Goal: Task Accomplishment & Management: Manage account settings

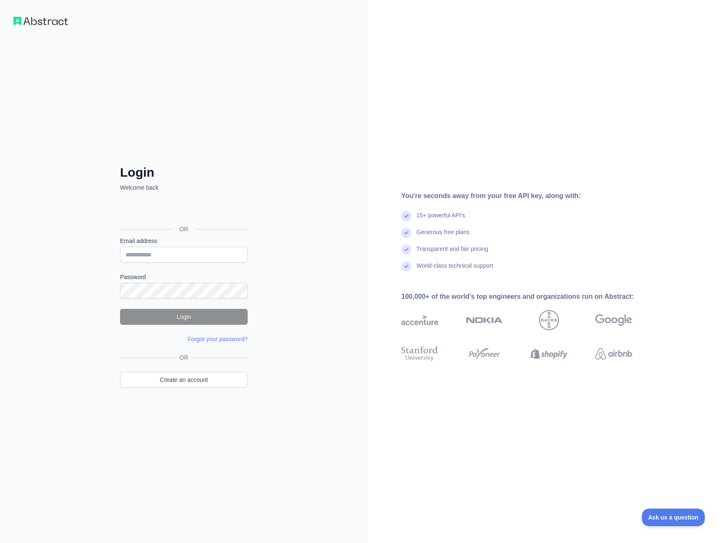
click at [53, 131] on div "Login Welcome back OR Email address Password Login Forgot your password? Please…" at bounding box center [184, 271] width 368 height 543
click at [87, 204] on div "Login Welcome back OR Email address Password Login Forgot your password? Please…" at bounding box center [184, 271] width 368 height 543
click at [64, 285] on div "Login Welcome back OR Email address Password Login Forgot your password? Please…" at bounding box center [184, 271] width 368 height 543
click at [180, 380] on link "Create an account" at bounding box center [184, 380] width 128 height 16
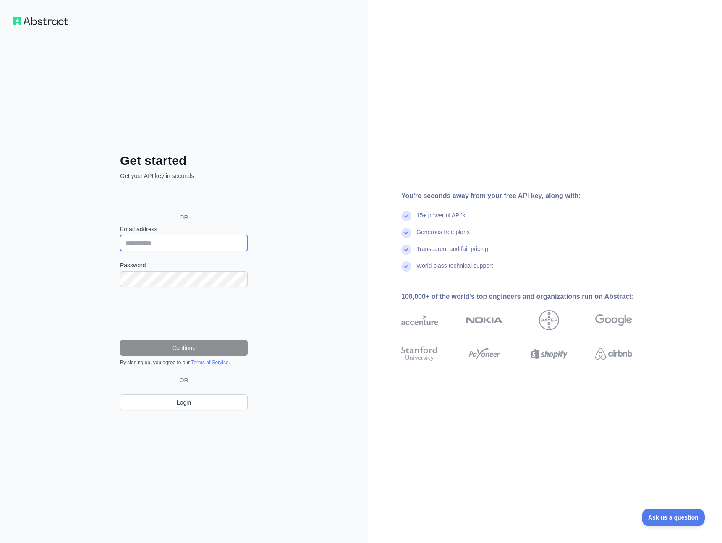
click at [160, 245] on input "Email address" at bounding box center [184, 243] width 128 height 16
type input "**********"
click at [72, 376] on div "**********" at bounding box center [184, 271] width 368 height 543
click at [64, 314] on div "**********" at bounding box center [184, 271] width 368 height 543
click at [72, 299] on div "**********" at bounding box center [184, 271] width 368 height 543
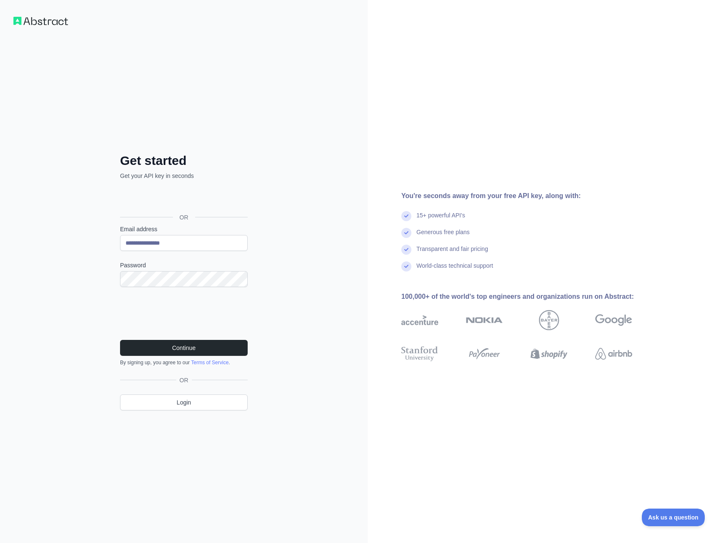
click at [105, 339] on div "**********" at bounding box center [183, 288] width 161 height 271
click at [164, 346] on button "Continue" at bounding box center [184, 348] width 128 height 16
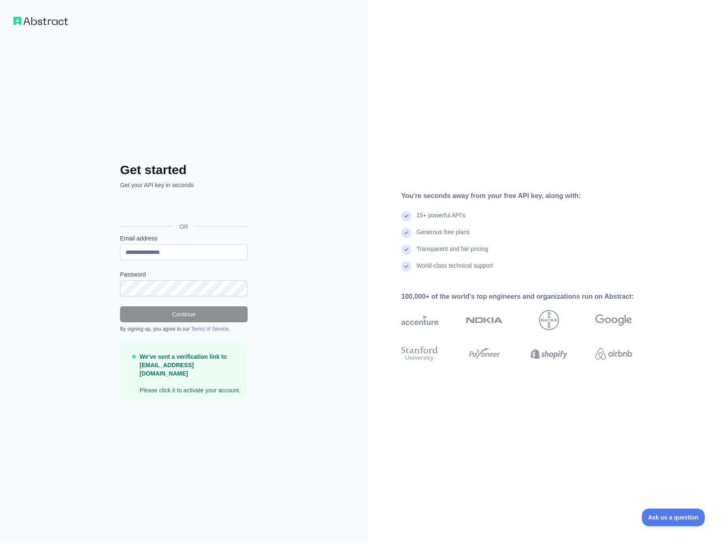
click at [67, 201] on div "**********" at bounding box center [184, 271] width 368 height 543
click at [73, 321] on div "**********" at bounding box center [184, 271] width 368 height 543
click at [85, 318] on div "**********" at bounding box center [184, 271] width 368 height 543
click at [77, 301] on div "**********" at bounding box center [184, 271] width 368 height 543
click at [79, 123] on div "**********" at bounding box center [184, 271] width 368 height 543
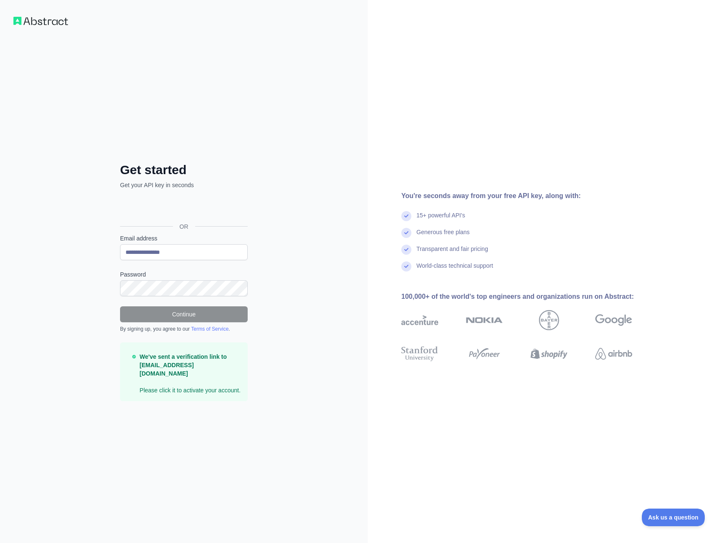
click at [65, 208] on div "**********" at bounding box center [184, 271] width 368 height 543
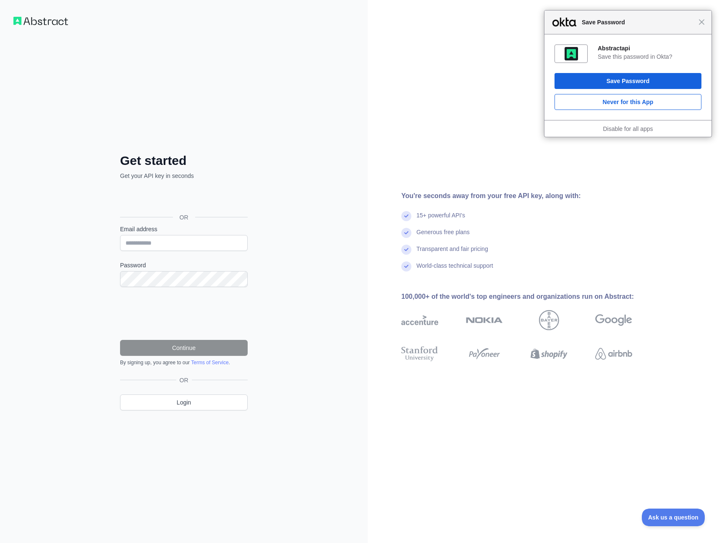
drag, startPoint x: 700, startPoint y: 22, endPoint x: 629, endPoint y: 37, distance: 72.8
click at [700, 22] on span "Close" at bounding box center [702, 22] width 6 height 6
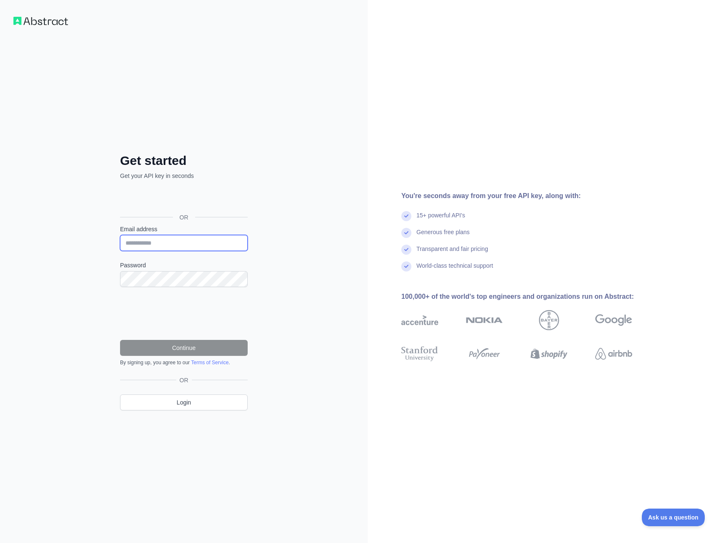
click at [138, 244] on input "Email address" at bounding box center [184, 243] width 128 height 16
type input "**********"
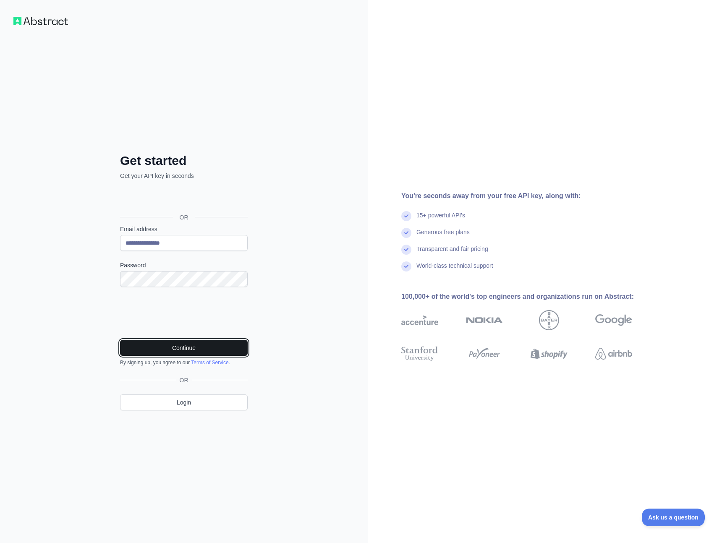
click at [180, 352] on button "Continue" at bounding box center [184, 348] width 128 height 16
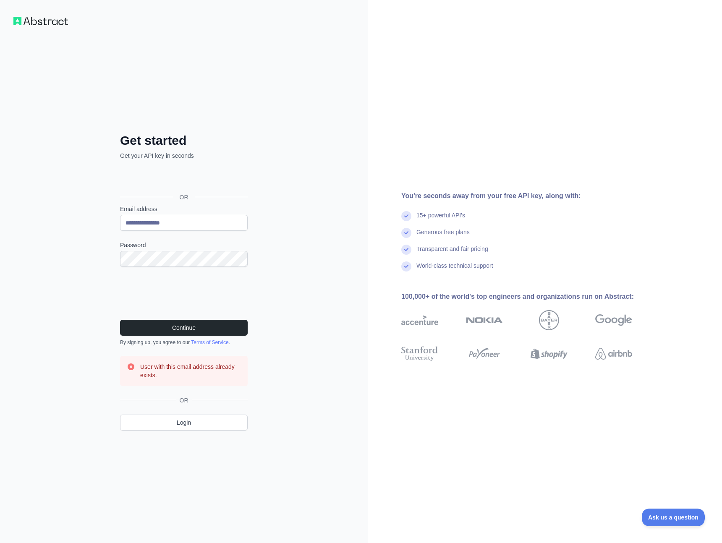
click at [73, 237] on div "**********" at bounding box center [184, 271] width 368 height 543
click at [180, 416] on link "Login" at bounding box center [184, 423] width 128 height 16
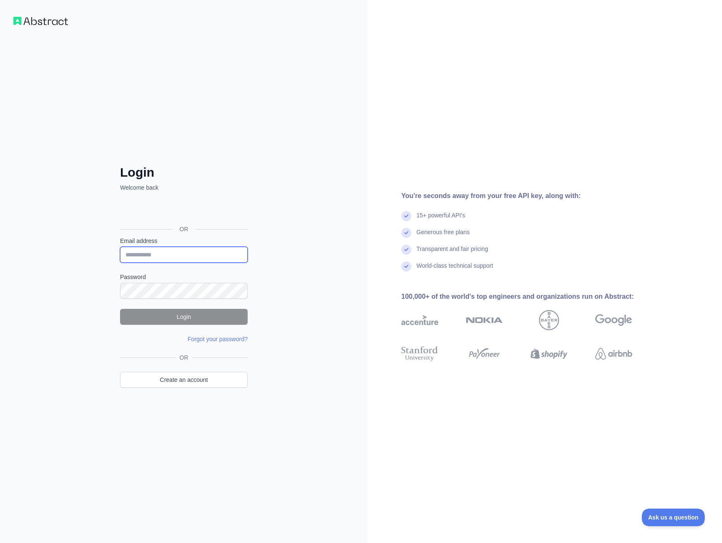
click at [159, 258] on input "Email address" at bounding box center [184, 255] width 128 height 16
type input "**********"
click at [237, 292] on iframe at bounding box center [241, 291] width 8 height 8
click at [60, 342] on div "**********" at bounding box center [184, 271] width 368 height 543
click at [165, 317] on button "Login" at bounding box center [184, 317] width 128 height 16
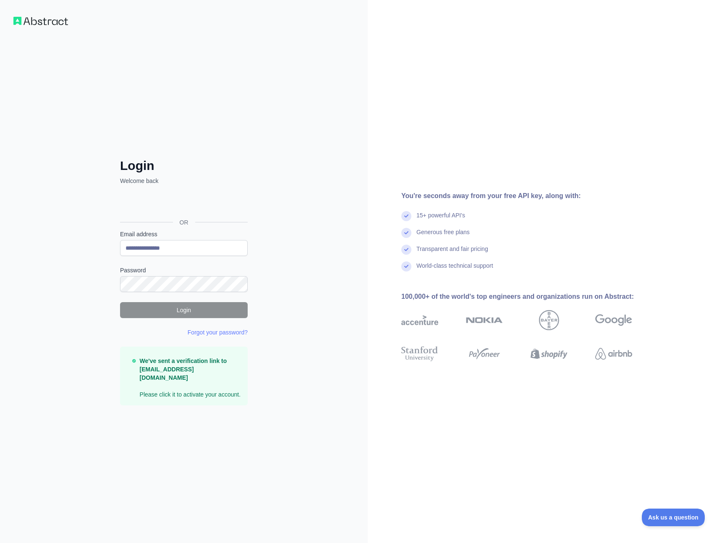
click at [76, 315] on div "**********" at bounding box center [184, 271] width 368 height 543
click at [65, 226] on div "**********" at bounding box center [184, 271] width 368 height 543
click at [241, 86] on div "**********" at bounding box center [184, 271] width 368 height 543
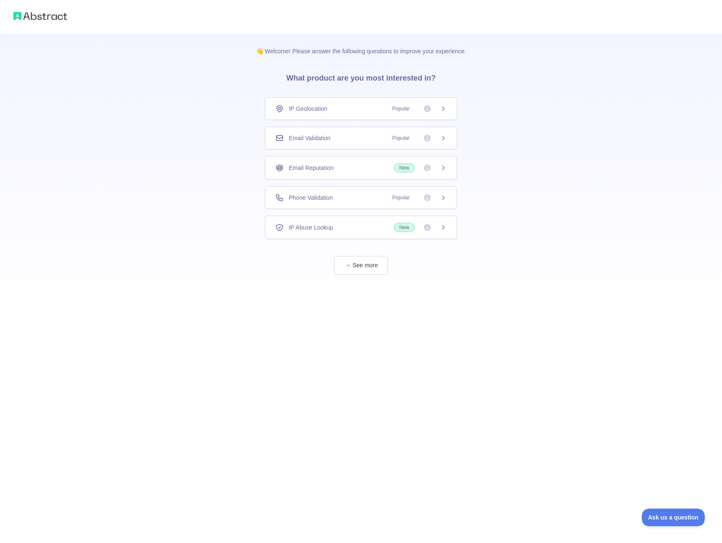
click at [443, 139] on icon at bounding box center [444, 138] width 2 height 4
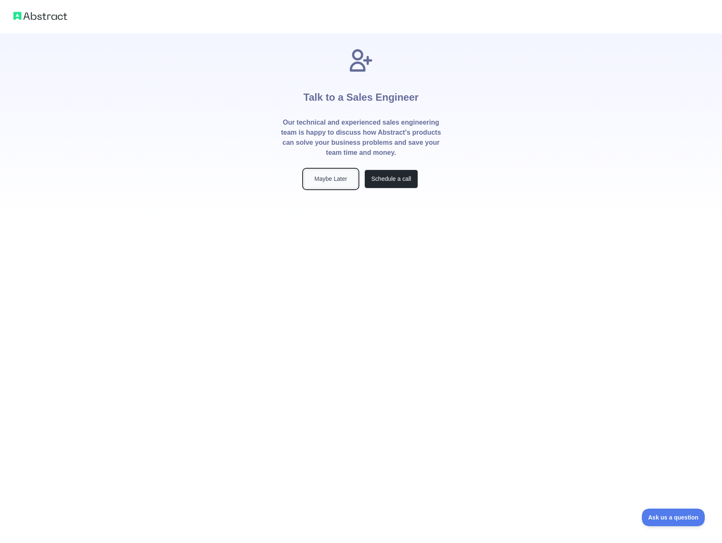
click at [321, 182] on button "Maybe Later" at bounding box center [331, 179] width 54 height 19
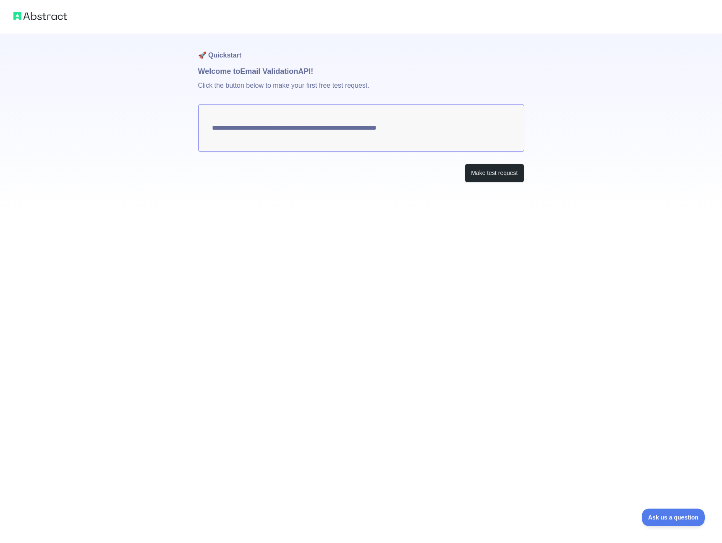
click at [384, 129] on textarea "**********" at bounding box center [361, 128] width 326 height 48
click at [487, 174] on button "Make test request" at bounding box center [494, 173] width 59 height 19
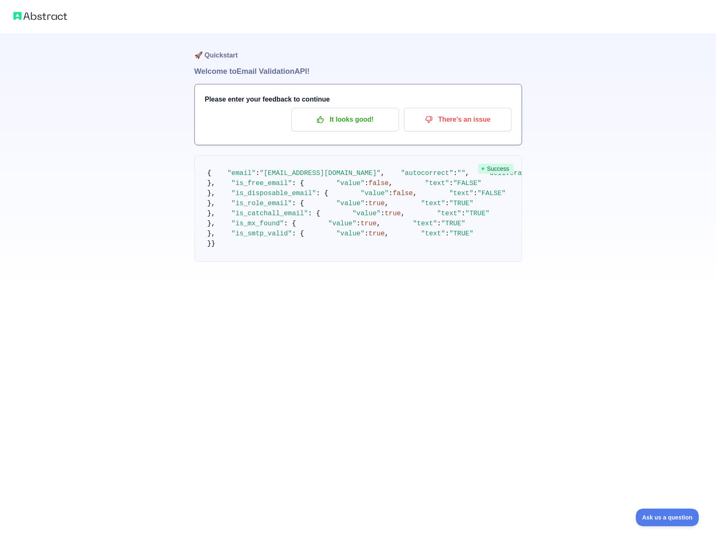
scroll to position [14, 0]
click at [350, 113] on p "It looks good!" at bounding box center [345, 120] width 95 height 14
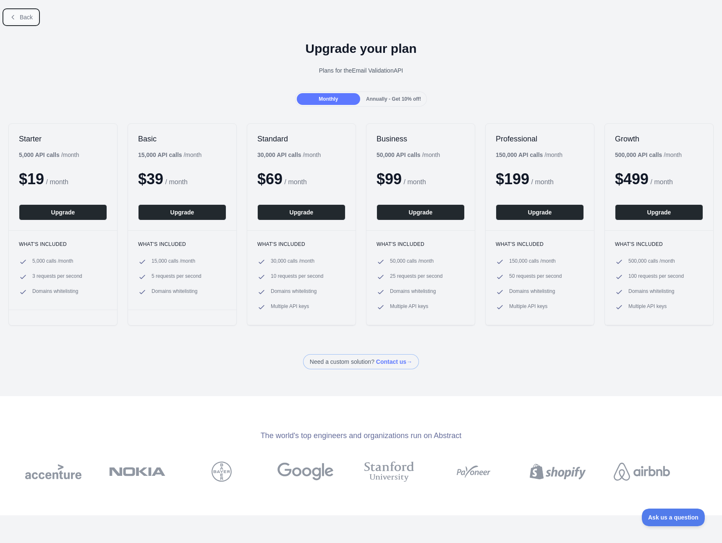
click at [18, 23] on button "Back" at bounding box center [21, 17] width 34 height 14
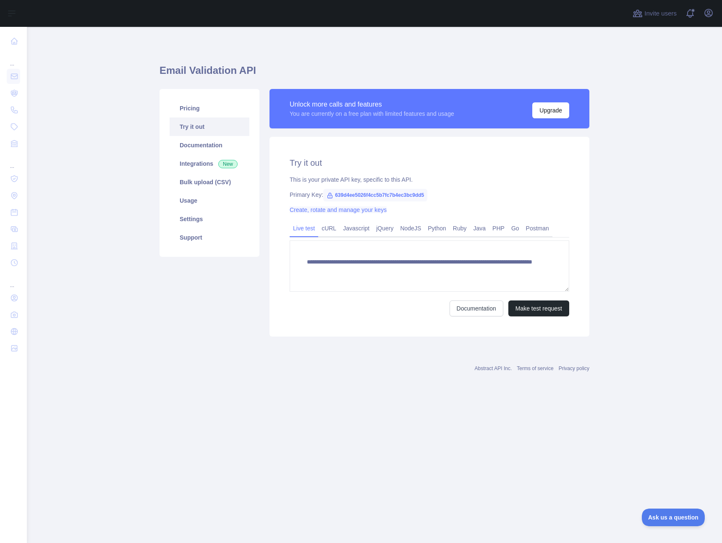
click at [323, 212] on link "Create, rotate and manage your keys" at bounding box center [338, 210] width 97 height 7
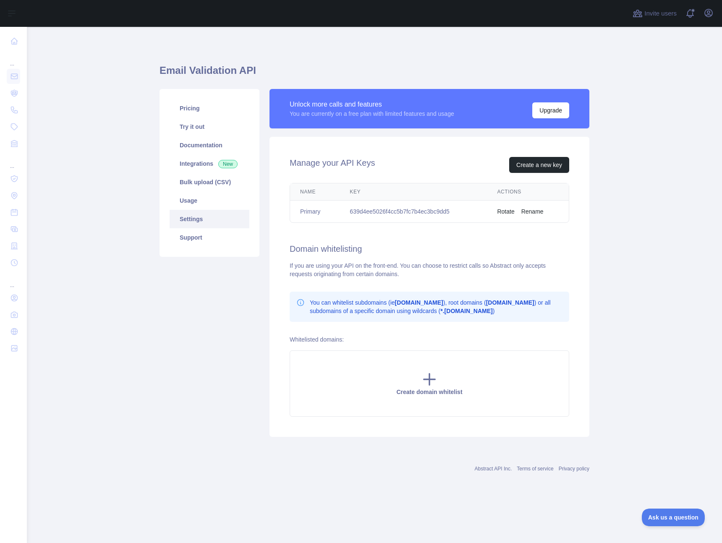
click at [507, 210] on button "Rotate" at bounding box center [505, 211] width 17 height 8
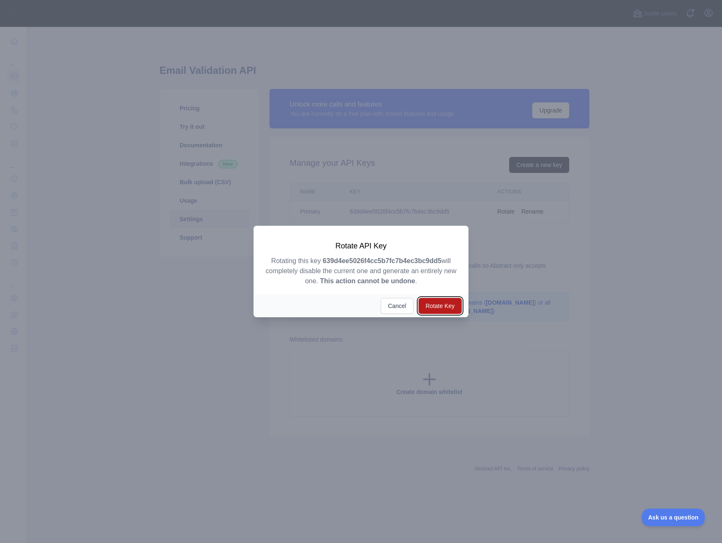
click at [440, 309] on button "Rotate Key" at bounding box center [440, 306] width 43 height 16
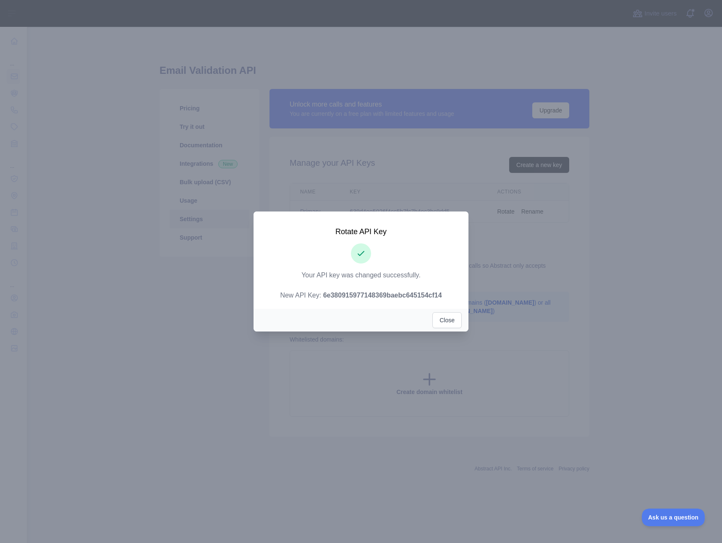
click at [380, 295] on strong "6e380915977148369baebc645154cf14" at bounding box center [382, 295] width 119 height 7
click at [386, 296] on strong "6e380915977148369baebc645154cf14" at bounding box center [382, 295] width 119 height 7
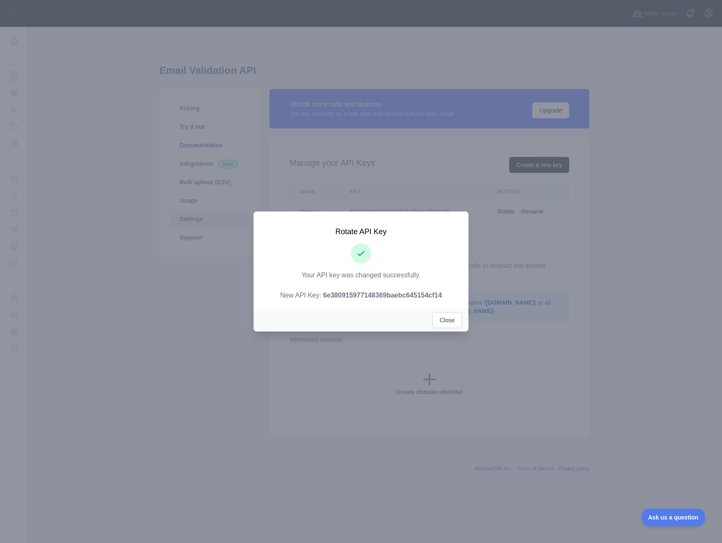
click at [376, 312] on div "Close" at bounding box center [361, 320] width 215 height 23
drag, startPoint x: 448, startPoint y: 296, endPoint x: 317, endPoint y: 298, distance: 131.4
click at [317, 298] on p "Your API key was changed successfully. New API Key: 6e380915977148369baebc64515…" at bounding box center [361, 285] width 195 height 30
copy strong "6e380915977148369baebc645154cf14"
click at [450, 320] on button "Close" at bounding box center [446, 320] width 29 height 16
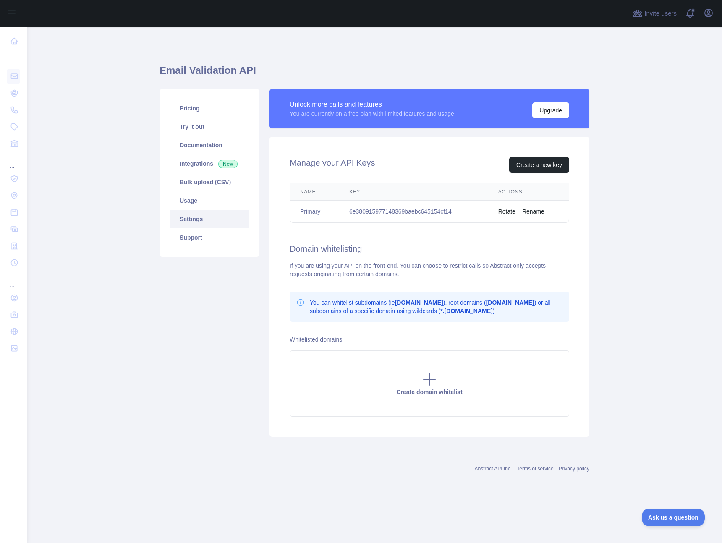
click at [474, 73] on h1 "Email Validation API" at bounding box center [375, 74] width 430 height 20
click at [605, 97] on main "Email Validation API Pricing Try it out Documentation Integrations New Bulk upl…" at bounding box center [374, 285] width 695 height 516
click at [547, 112] on button "Upgrade" at bounding box center [550, 110] width 37 height 16
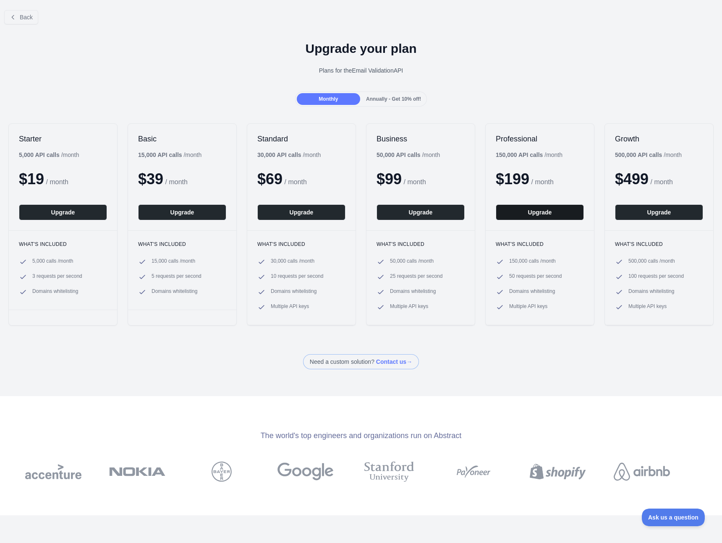
click at [523, 213] on button "Upgrade" at bounding box center [540, 212] width 88 height 16
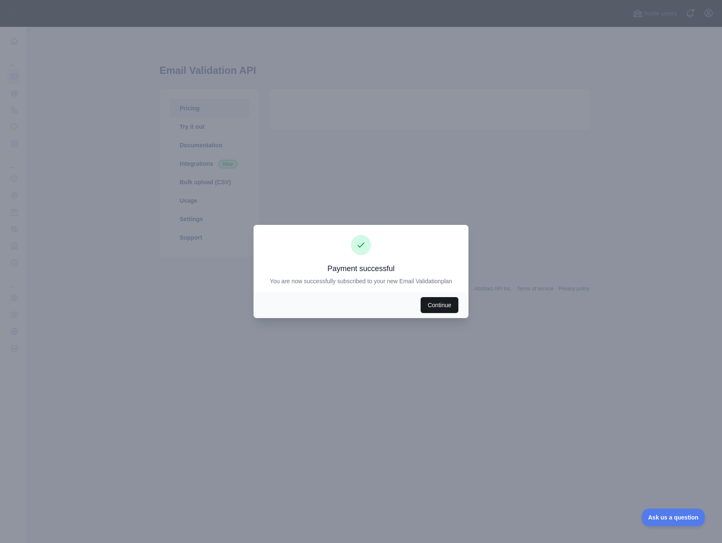
click at [437, 302] on button "Continue" at bounding box center [440, 305] width 38 height 16
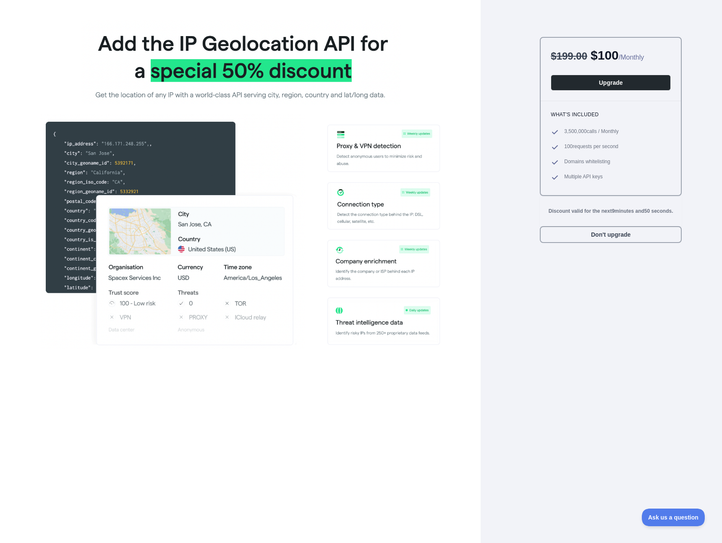
drag, startPoint x: 621, startPoint y: 236, endPoint x: 585, endPoint y: 297, distance: 71.1
click at [585, 297] on div "$ 199.00 $ 100 / Monthly Upgrade What's included 3,500,000 calls / Monthly 100 …" at bounding box center [611, 290] width 142 height 506
click at [597, 236] on button "Don't upgrade" at bounding box center [611, 234] width 142 height 17
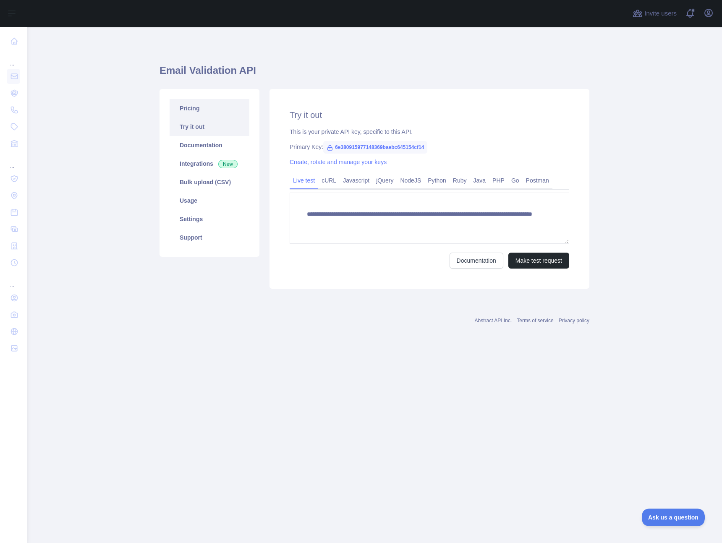
click at [193, 109] on link "Pricing" at bounding box center [210, 108] width 80 height 18
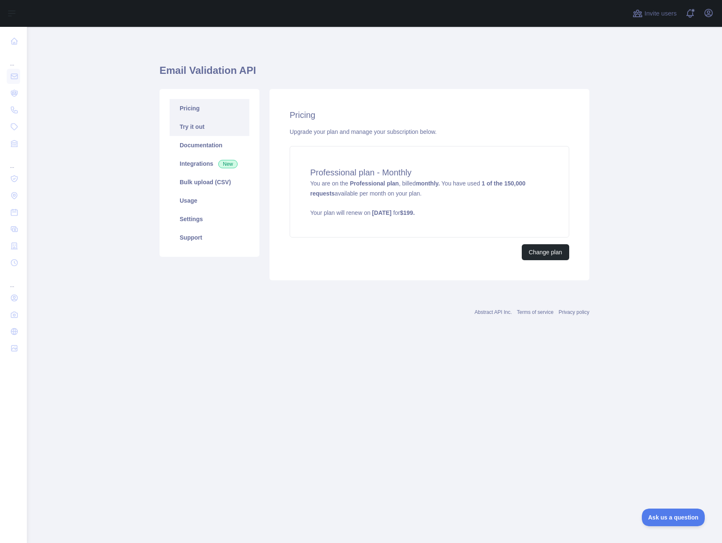
click at [192, 126] on link "Try it out" at bounding box center [210, 127] width 80 height 18
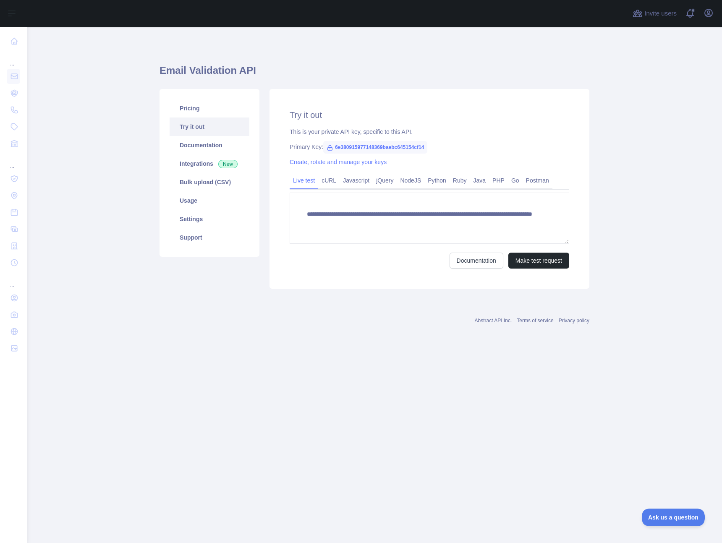
click at [261, 333] on div "**********" at bounding box center [375, 189] width 430 height 324
click at [195, 199] on link "Usage" at bounding box center [210, 200] width 80 height 18
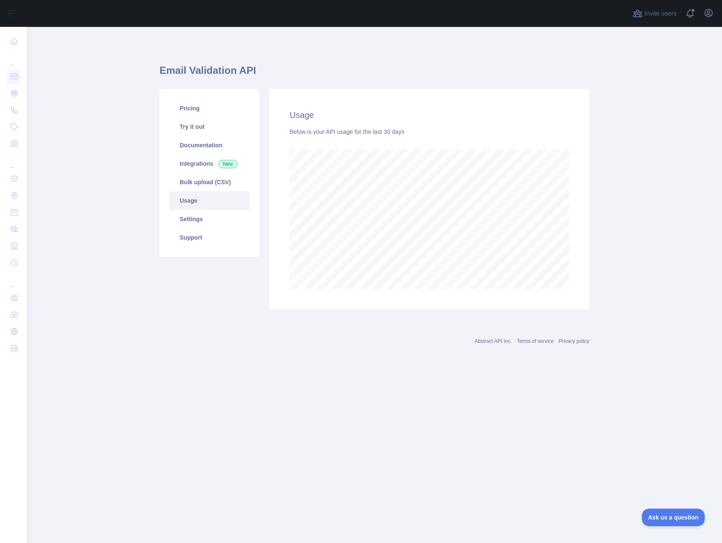
scroll to position [516, 695]
click at [194, 213] on link "Settings" at bounding box center [210, 219] width 80 height 18
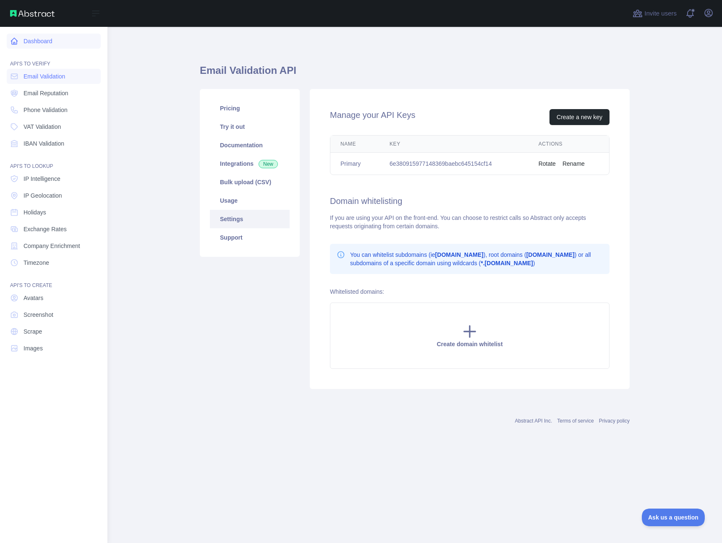
click at [44, 39] on link "Dashboard" at bounding box center [54, 41] width 94 height 15
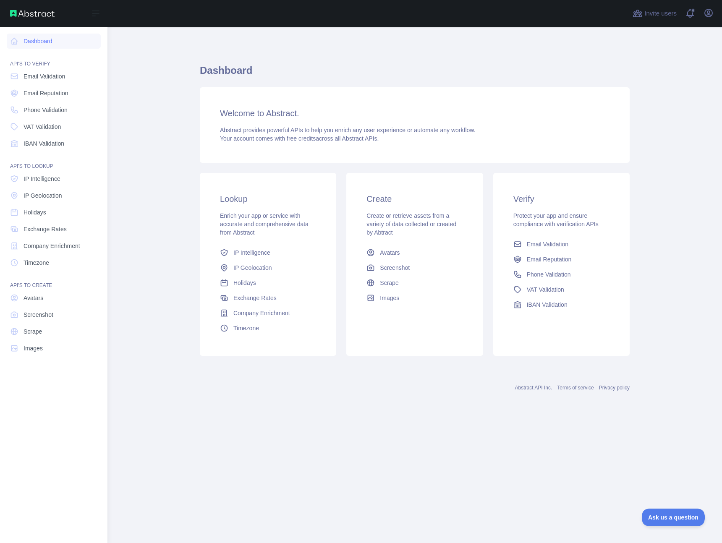
click at [30, 10] on img at bounding box center [32, 13] width 45 height 7
click at [45, 299] on link "Avatars" at bounding box center [54, 298] width 94 height 15
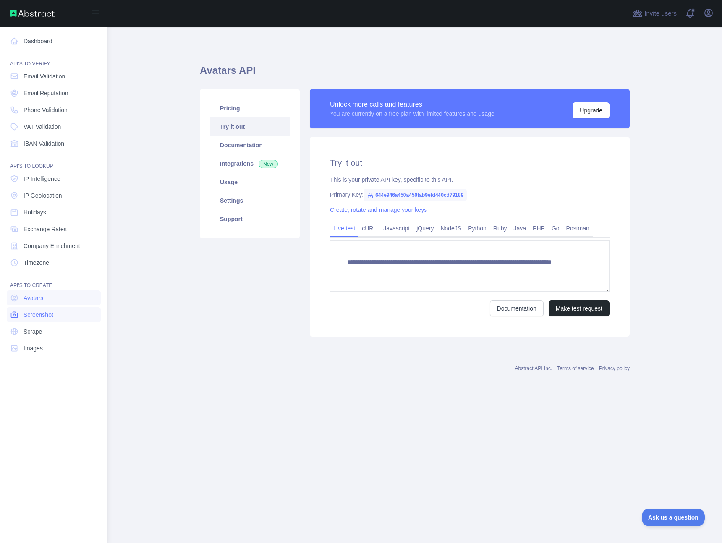
click at [41, 312] on span "Screenshot" at bounding box center [39, 315] width 30 height 8
click at [40, 330] on span "Scrape" at bounding box center [33, 331] width 18 height 8
click at [37, 341] on link "Images" at bounding box center [54, 348] width 94 height 15
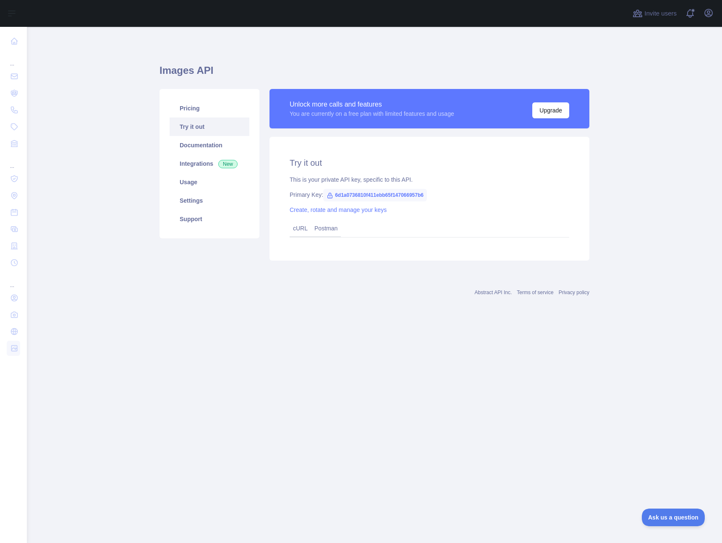
drag, startPoint x: 156, startPoint y: 44, endPoint x: 190, endPoint y: 44, distance: 34.4
click at [156, 44] on main "Images API Pricing Try it out Documentation Integrations New Usage Settings Sup…" at bounding box center [374, 285] width 695 height 516
click at [713, 16] on icon "button" at bounding box center [709, 13] width 10 height 10
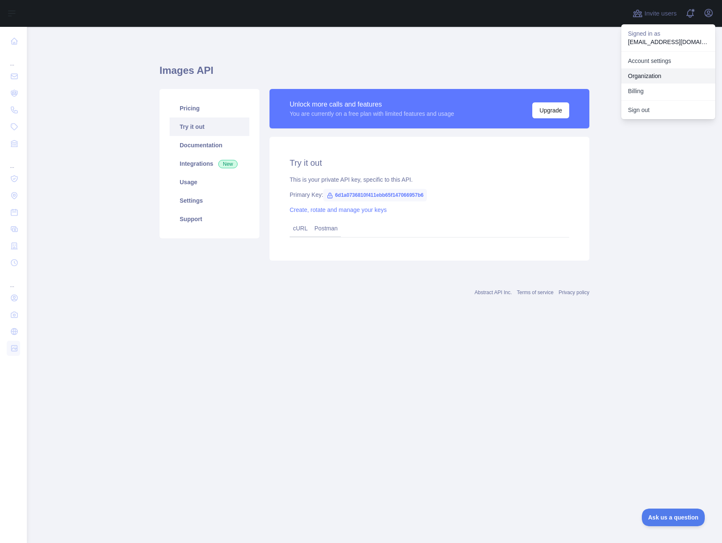
click at [655, 71] on link "Organization" at bounding box center [668, 75] width 94 height 15
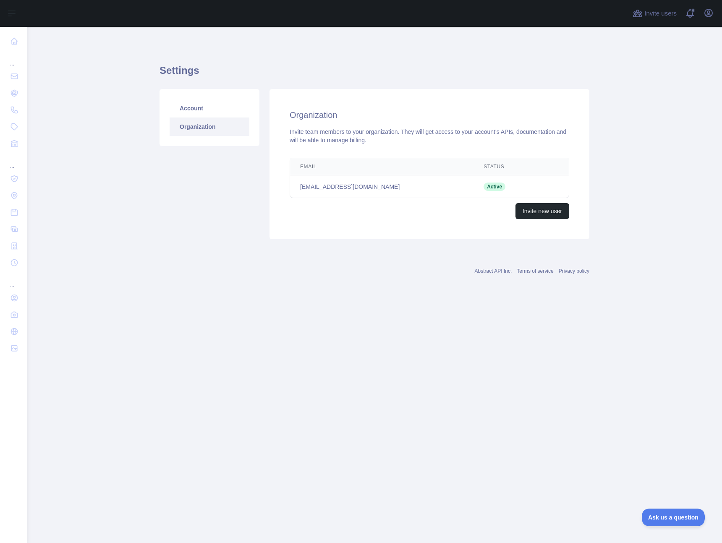
click at [354, 209] on div "Invite new user" at bounding box center [430, 211] width 280 height 16
click at [710, 11] on icon "button" at bounding box center [709, 13] width 8 height 8
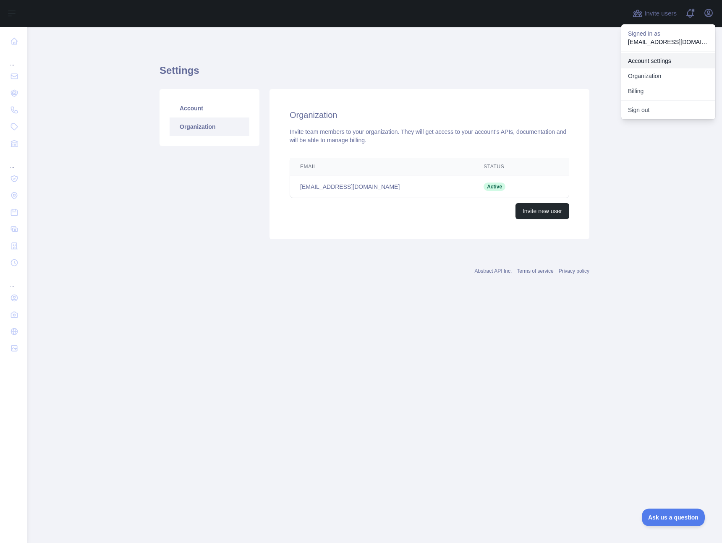
click at [656, 61] on link "Account settings" at bounding box center [668, 60] width 94 height 15
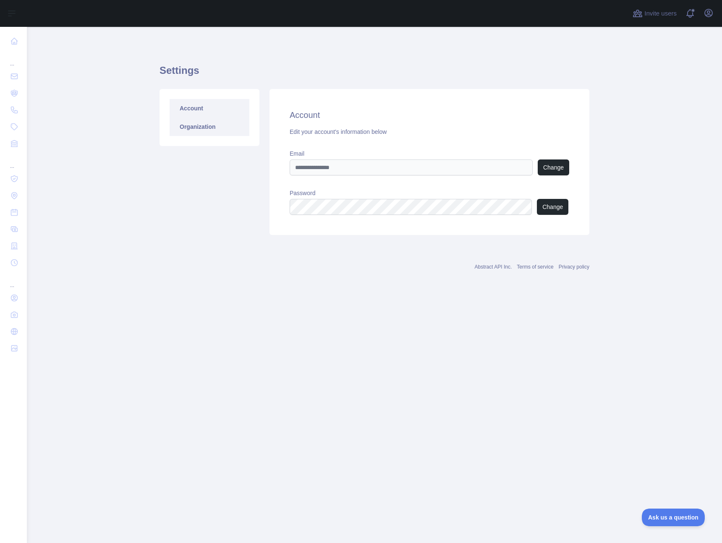
click at [194, 125] on link "Organization" at bounding box center [210, 127] width 80 height 18
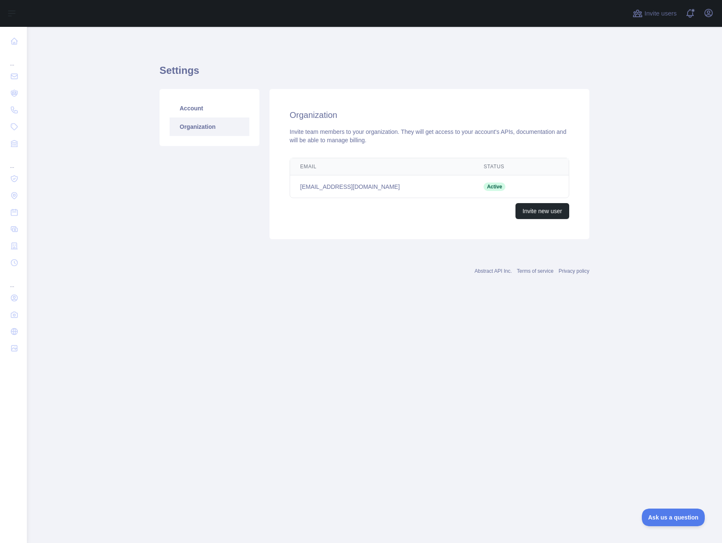
click at [337, 222] on div "Email Status Edit security@ledn.io Active Invite new user" at bounding box center [429, 189] width 306 height 68
click at [346, 259] on div "Abstract API Inc. Terms of service Privacy policy" at bounding box center [375, 266] width 430 height 30
click at [343, 261] on div "Abstract API Inc. Terms of service Privacy policy" at bounding box center [375, 266] width 430 height 30
click at [536, 214] on button "Invite new user" at bounding box center [543, 211] width 54 height 16
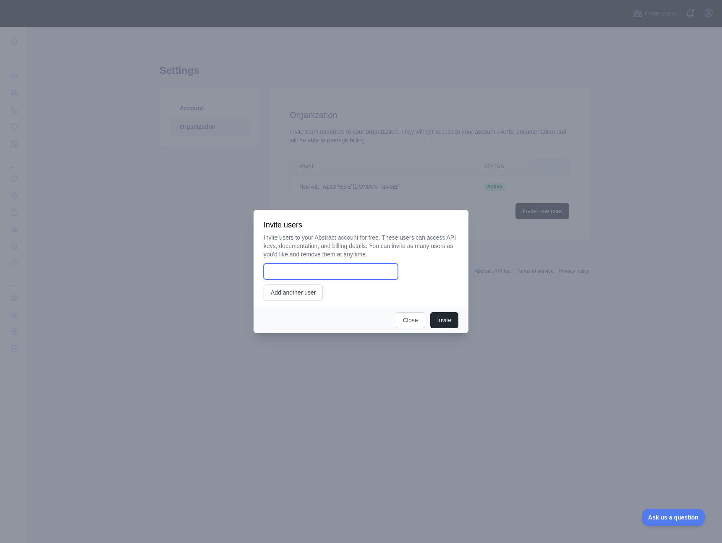
click at [316, 271] on input "email" at bounding box center [331, 272] width 134 height 16
type input "**********"
click at [337, 298] on div "**********" at bounding box center [361, 266] width 195 height 67
click at [444, 320] on button "Invite" at bounding box center [444, 320] width 28 height 16
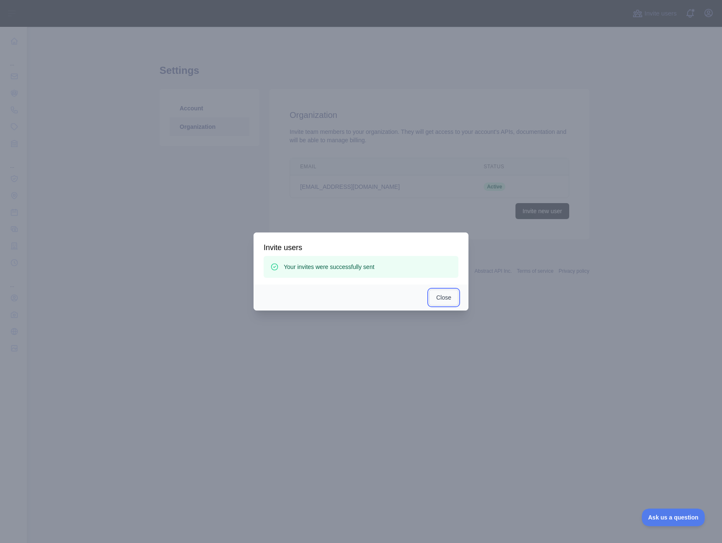
click at [446, 299] on button "Close" at bounding box center [443, 298] width 29 height 16
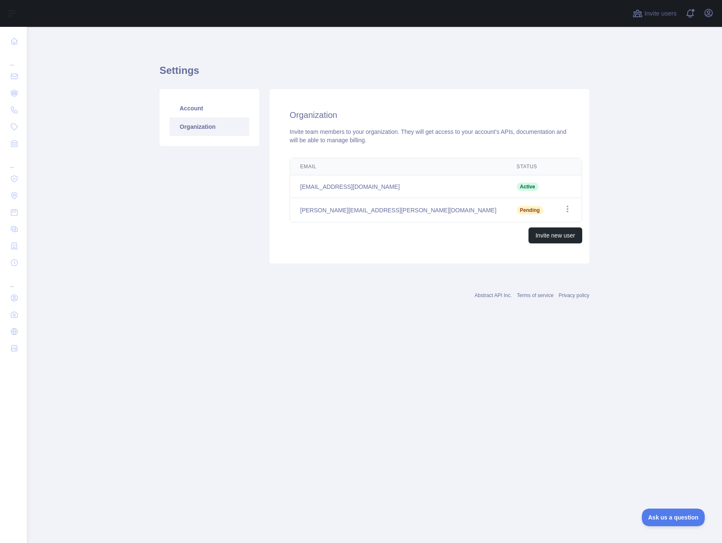
click at [173, 178] on div "Account Organization" at bounding box center [210, 176] width 110 height 175
click at [711, 17] on icon "button" at bounding box center [709, 13] width 10 height 10
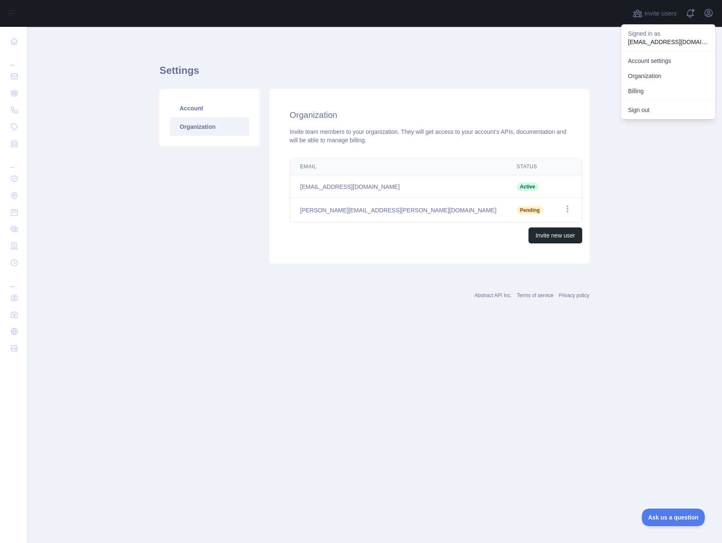
click at [430, 244] on div "Email Status Edit security@ledn.io Active david.yoon@ledn.io Pending Open optio…" at bounding box center [436, 201] width 320 height 92
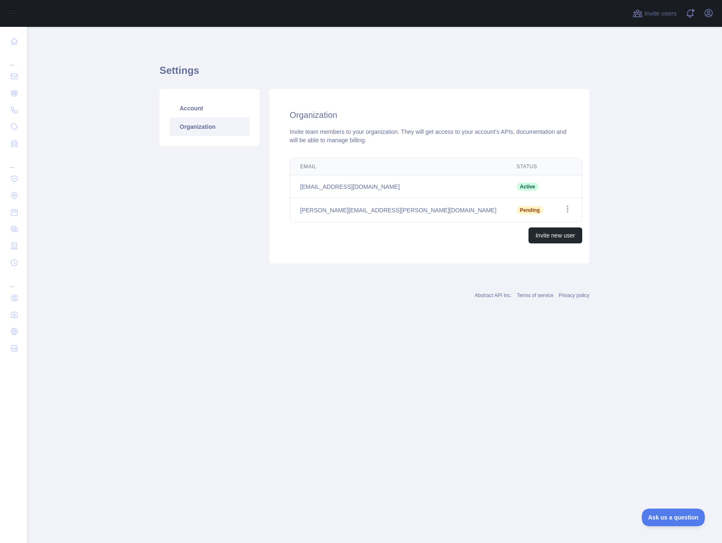
click at [559, 204] on td "Open options" at bounding box center [567, 210] width 29 height 24
click at [563, 207] on icon "button" at bounding box center [567, 209] width 8 height 8
click at [422, 247] on div "Organization Invite team members to your organization. They will get access to …" at bounding box center [430, 176] width 320 height 175
click at [703, 13] on button "Open user menu" at bounding box center [708, 12] width 13 height 13
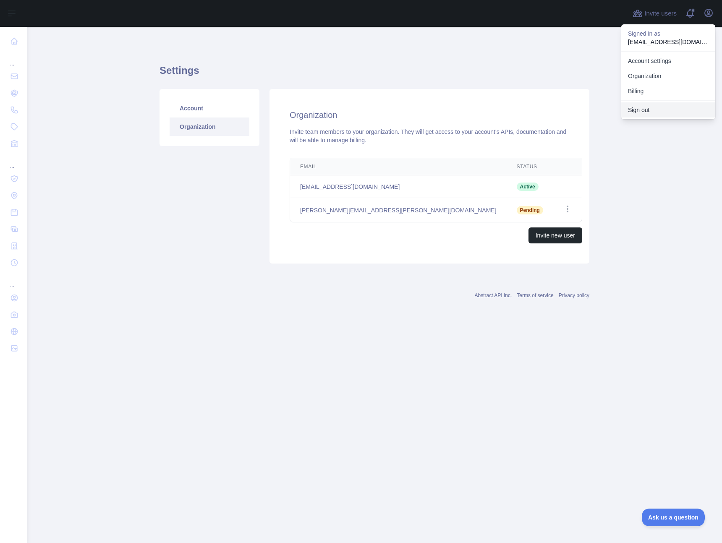
click at [636, 110] on button "Sign out" at bounding box center [668, 109] width 94 height 15
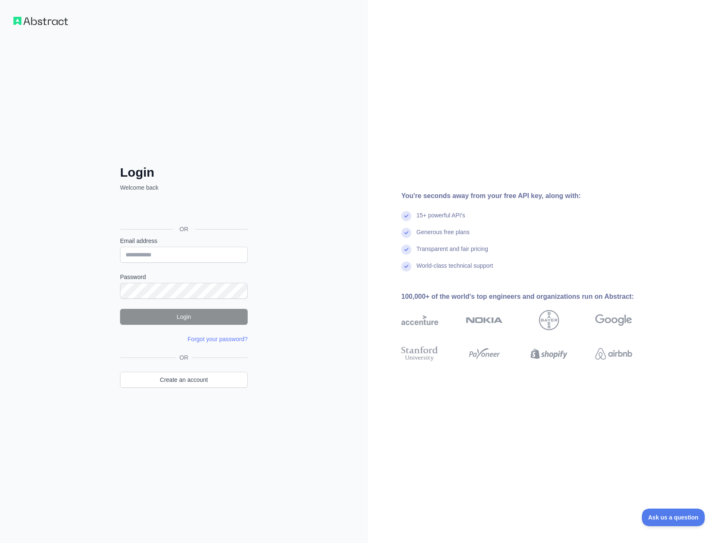
click at [63, 370] on div "Login Welcome back OR Email address Password Login Forgot your password? Please…" at bounding box center [184, 271] width 368 height 543
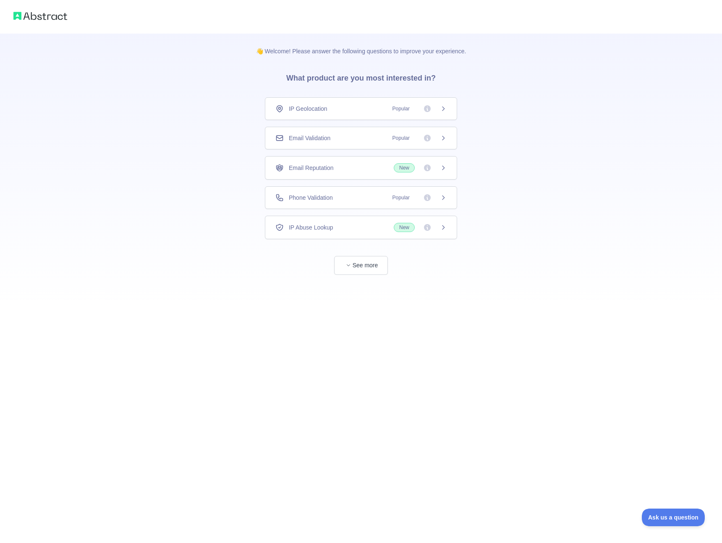
click at [441, 138] on icon at bounding box center [443, 138] width 7 height 7
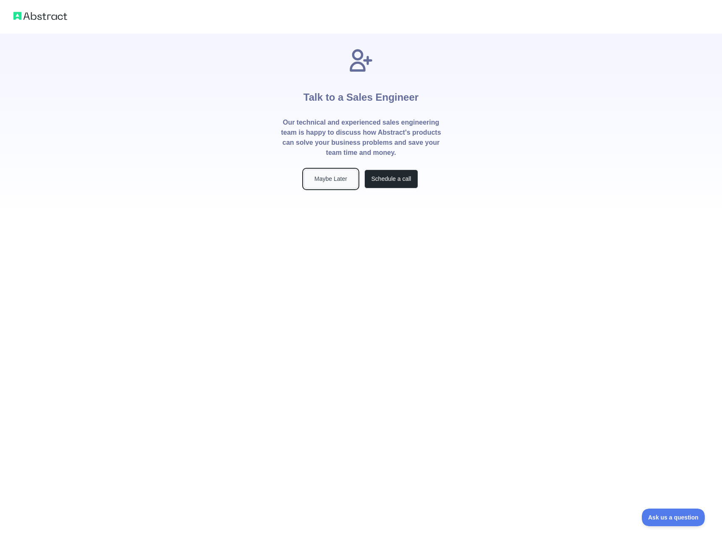
click at [330, 181] on button "Maybe Later" at bounding box center [331, 179] width 54 height 19
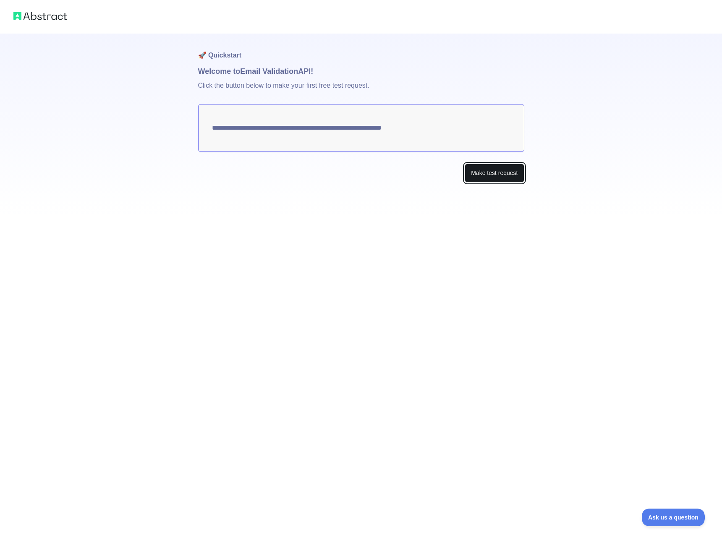
click at [479, 173] on button "Make test request" at bounding box center [494, 173] width 59 height 19
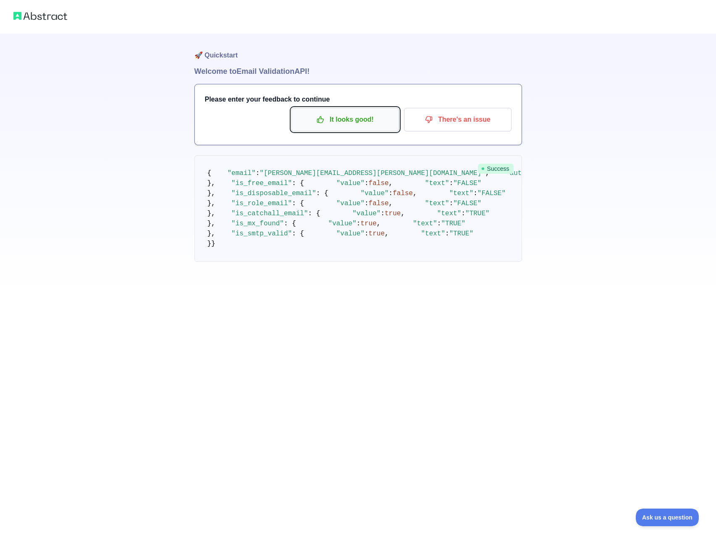
click at [353, 121] on p "It looks good!" at bounding box center [345, 120] width 95 height 14
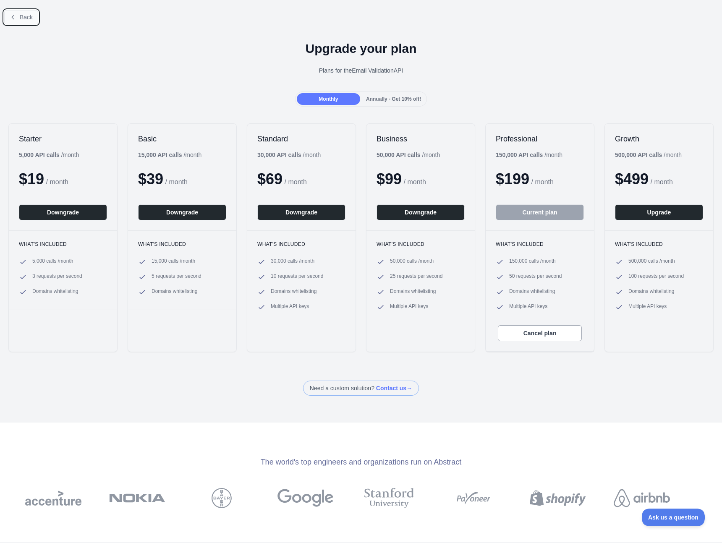
click at [17, 17] on button "Back" at bounding box center [21, 17] width 34 height 14
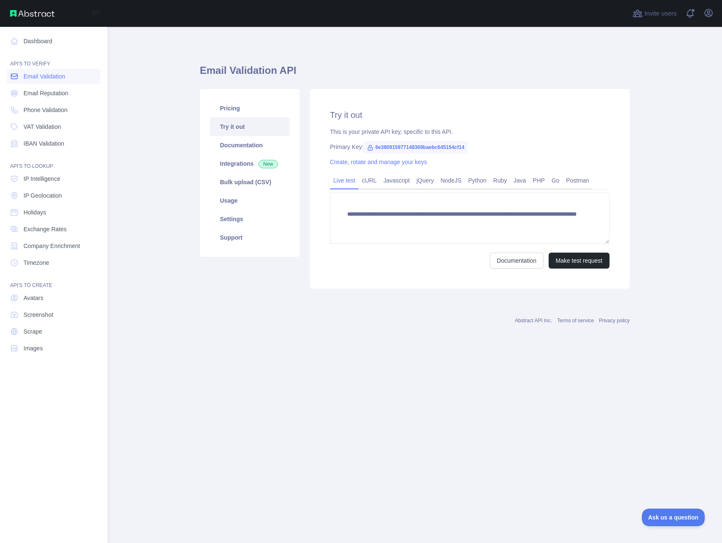
click at [31, 73] on span "Email Validation" at bounding box center [45, 76] width 42 height 8
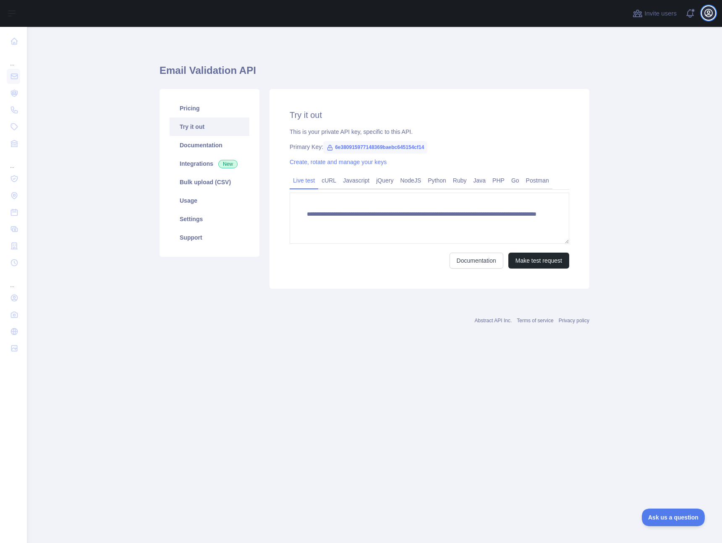
click at [707, 13] on icon "button" at bounding box center [709, 13] width 10 height 10
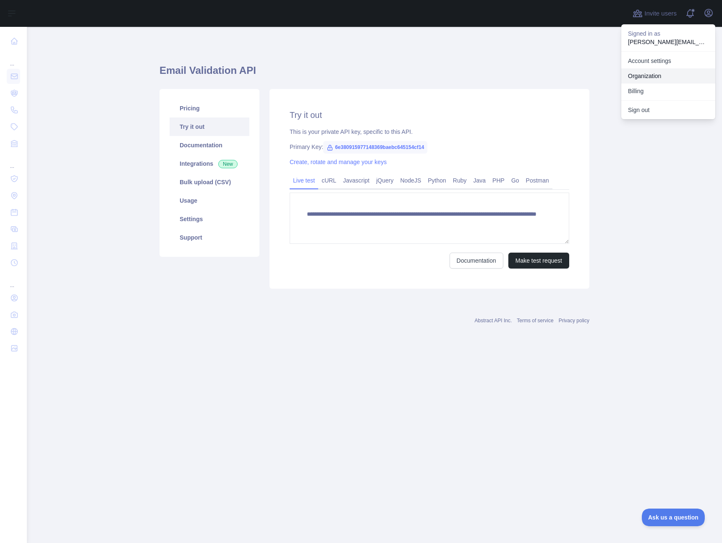
click at [647, 75] on link "Organization" at bounding box center [668, 75] width 94 height 15
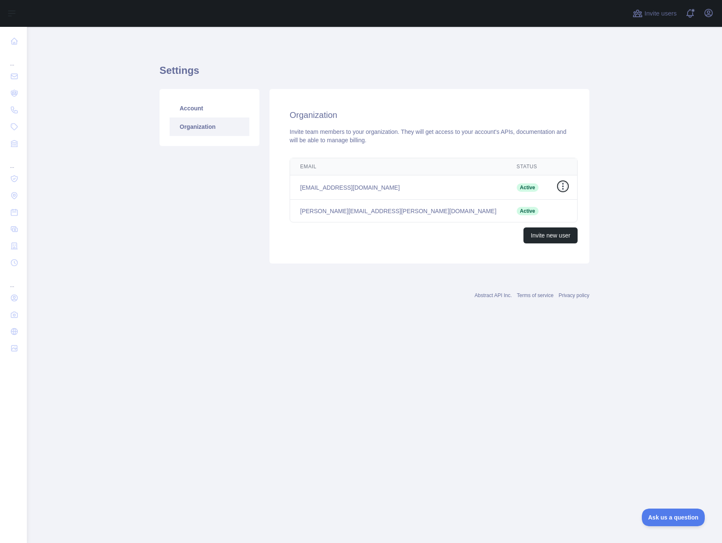
click at [559, 185] on icon "button" at bounding box center [563, 186] width 8 height 8
click at [432, 255] on div "Organization Invite team members to your organization. They will get access to …" at bounding box center [430, 176] width 320 height 175
click at [201, 109] on link "Account" at bounding box center [210, 108] width 80 height 18
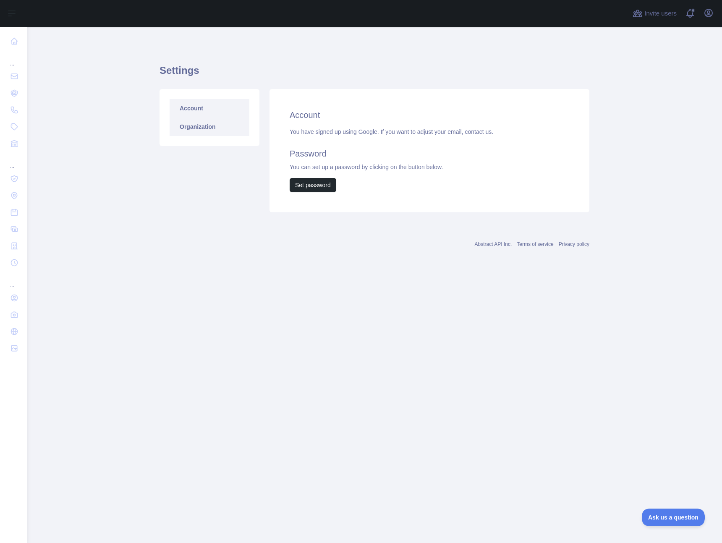
click at [199, 126] on link "Organization" at bounding box center [210, 127] width 80 height 18
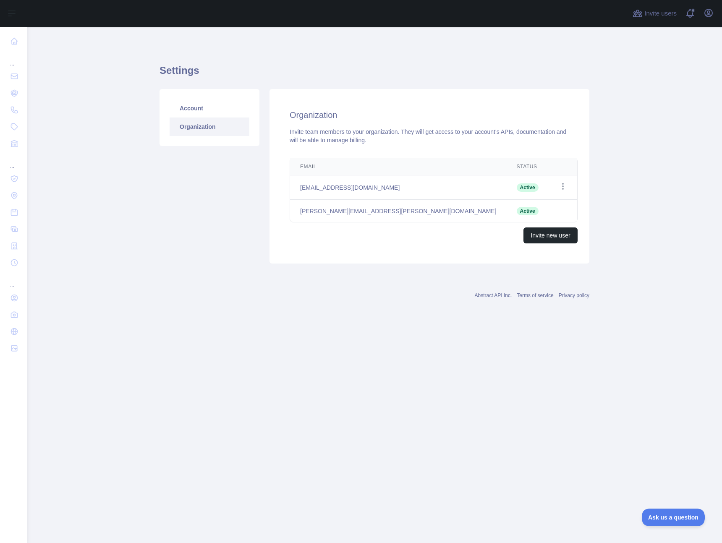
click at [196, 217] on div "Account Organization" at bounding box center [210, 176] width 110 height 175
click at [221, 228] on div "Account Organization" at bounding box center [210, 176] width 110 height 175
click at [560, 236] on button "Invite new user" at bounding box center [551, 236] width 54 height 16
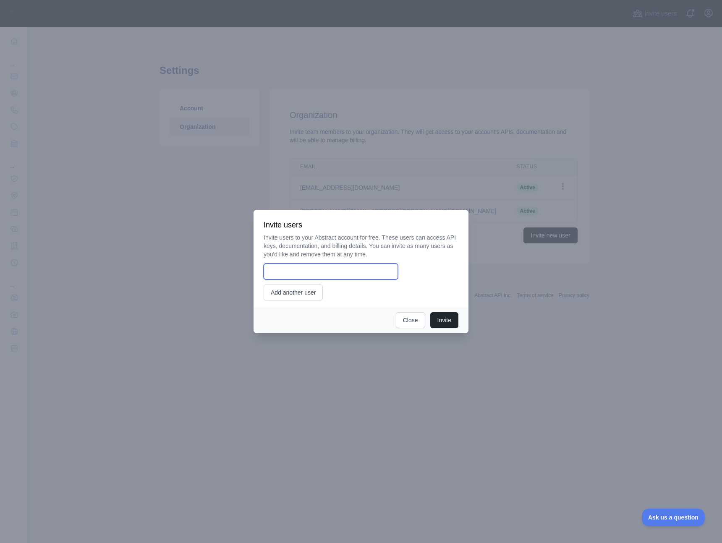
click at [345, 270] on input "email" at bounding box center [331, 272] width 134 height 16
type input "**********"
click at [349, 309] on div "Invite Close" at bounding box center [361, 320] width 215 height 26
click at [440, 321] on button "Invite" at bounding box center [444, 320] width 28 height 16
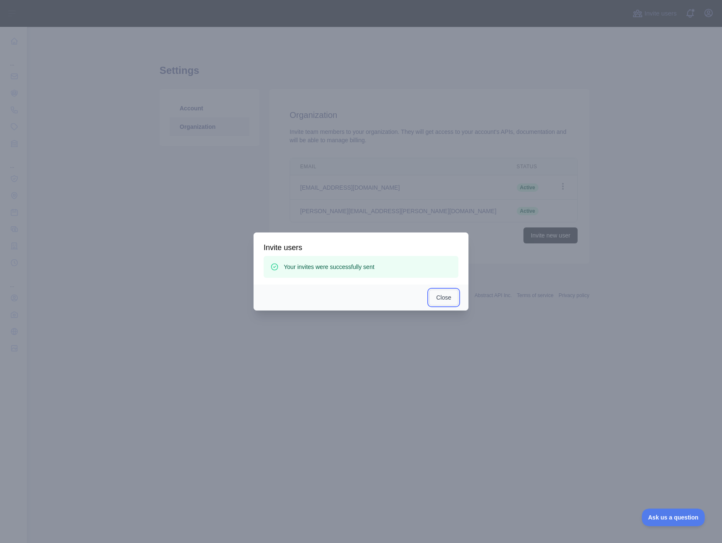
click at [441, 302] on button "Close" at bounding box center [443, 298] width 29 height 16
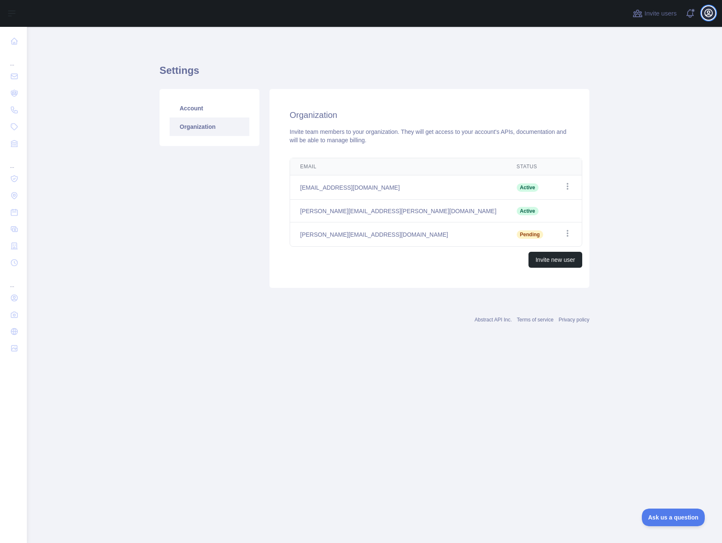
click at [711, 14] on icon "button" at bounding box center [709, 13] width 10 height 10
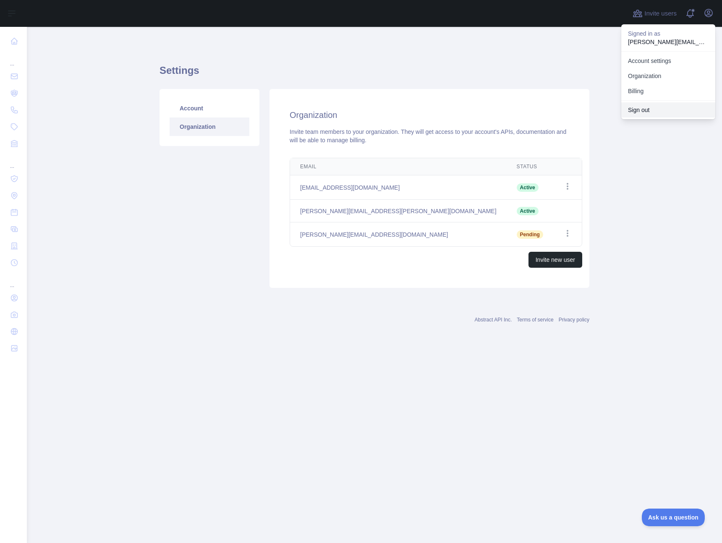
click at [659, 111] on button "Sign out" at bounding box center [668, 109] width 94 height 15
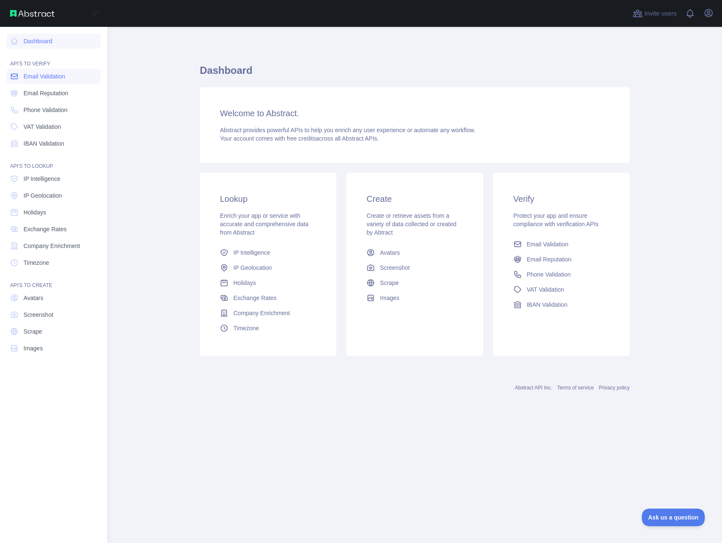
click at [25, 79] on span "Email Validation" at bounding box center [45, 76] width 42 height 8
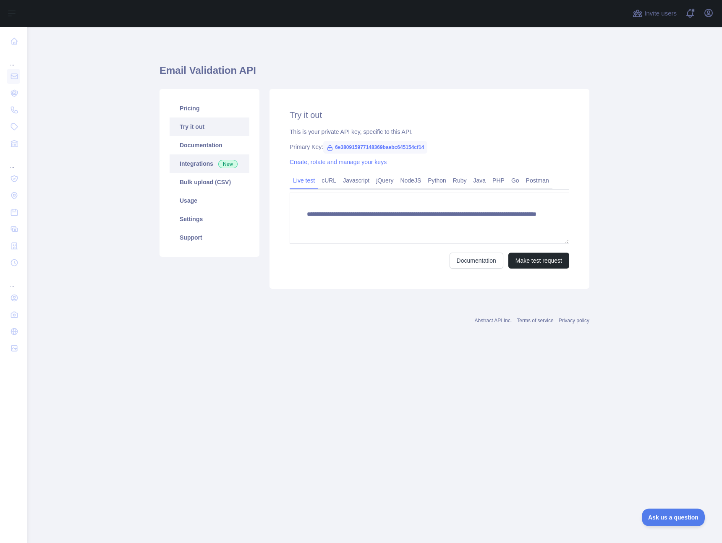
click at [186, 162] on link "Integrations New" at bounding box center [210, 164] width 80 height 18
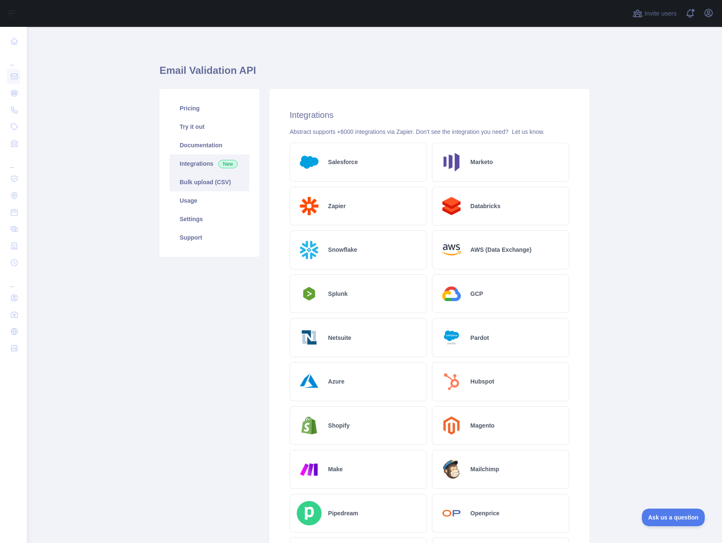
click at [205, 183] on link "Bulk upload (CSV)" at bounding box center [210, 182] width 80 height 18
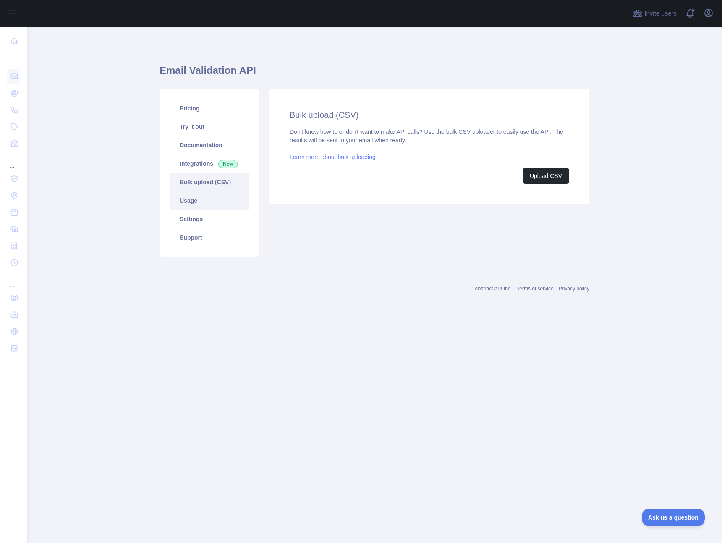
click at [193, 200] on link "Usage" at bounding box center [210, 200] width 80 height 18
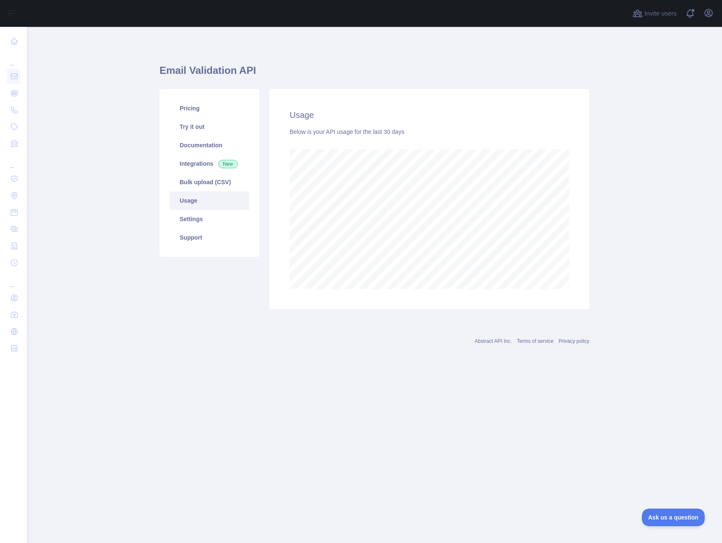
scroll to position [516, 695]
click at [192, 213] on link "Settings" at bounding box center [210, 219] width 80 height 18
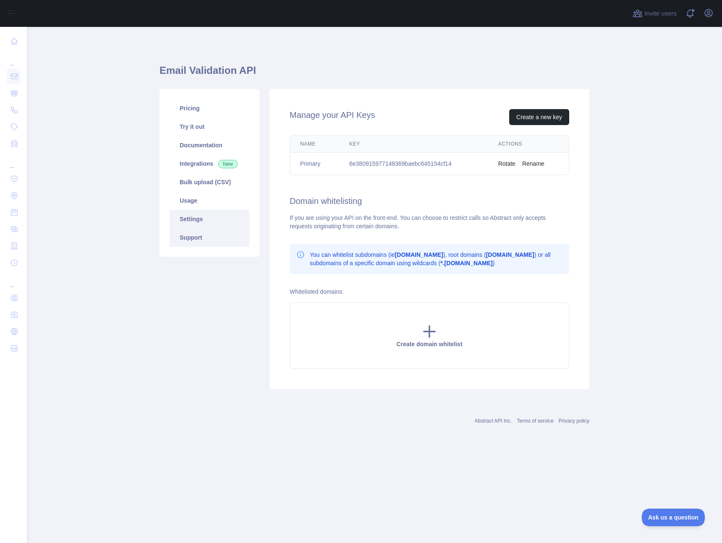
click at [189, 233] on link "Support" at bounding box center [210, 237] width 80 height 18
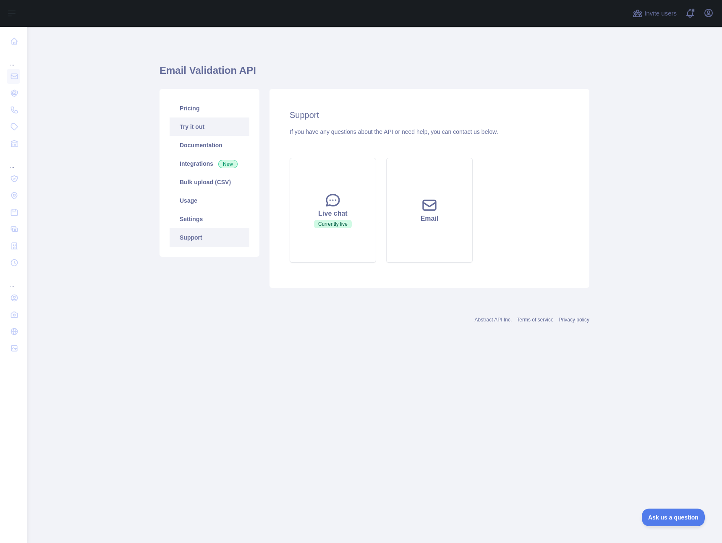
click at [196, 131] on link "Try it out" at bounding box center [210, 127] width 80 height 18
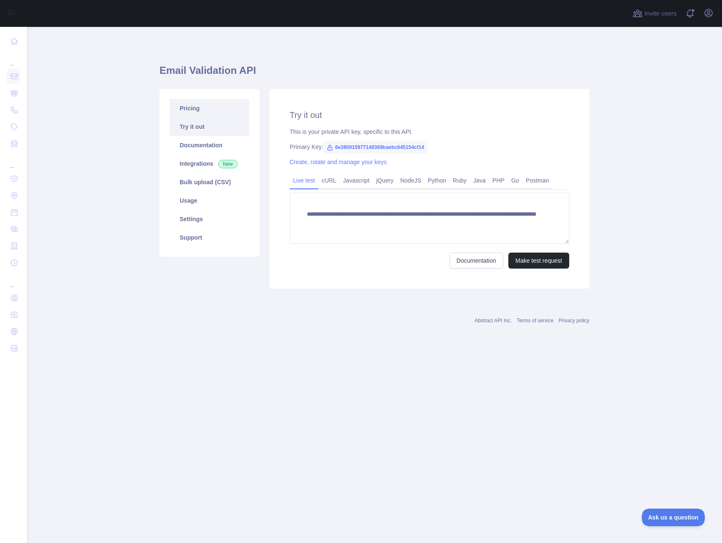
click at [193, 113] on link "Pricing" at bounding box center [210, 108] width 80 height 18
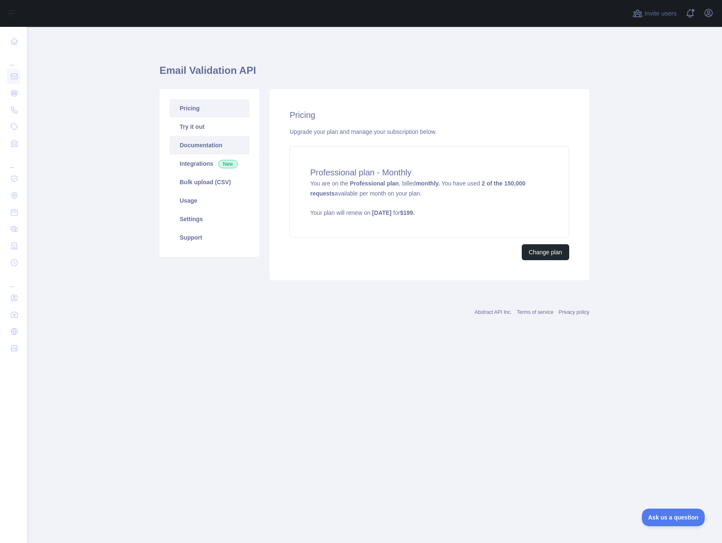
click at [191, 149] on link "Documentation" at bounding box center [210, 145] width 80 height 18
click at [170, 280] on div "Pricing Try it out Documentation Integrations New Bulk upload (CSV) Usage Setti…" at bounding box center [210, 184] width 110 height 191
click at [207, 309] on div "Abstract API Inc. Terms of service Privacy policy" at bounding box center [375, 312] width 430 height 7
click at [206, 305] on div "Abstract API Inc. Terms of service Privacy policy" at bounding box center [375, 307] width 430 height 30
click at [195, 129] on link "Try it out" at bounding box center [210, 127] width 80 height 18
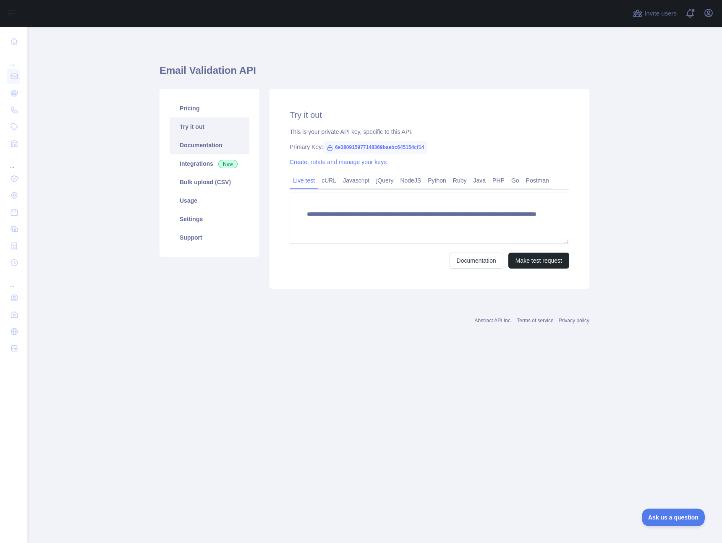
click at [191, 142] on link "Documentation" at bounding box center [210, 145] width 80 height 18
click at [117, 193] on main "**********" at bounding box center [374, 285] width 695 height 516
click at [187, 160] on link "Integrations New" at bounding box center [210, 164] width 80 height 18
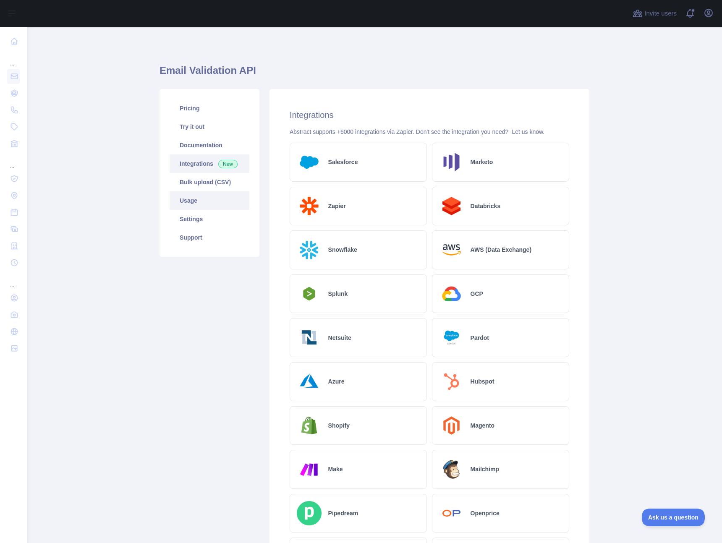
click at [184, 195] on link "Usage" at bounding box center [210, 200] width 80 height 18
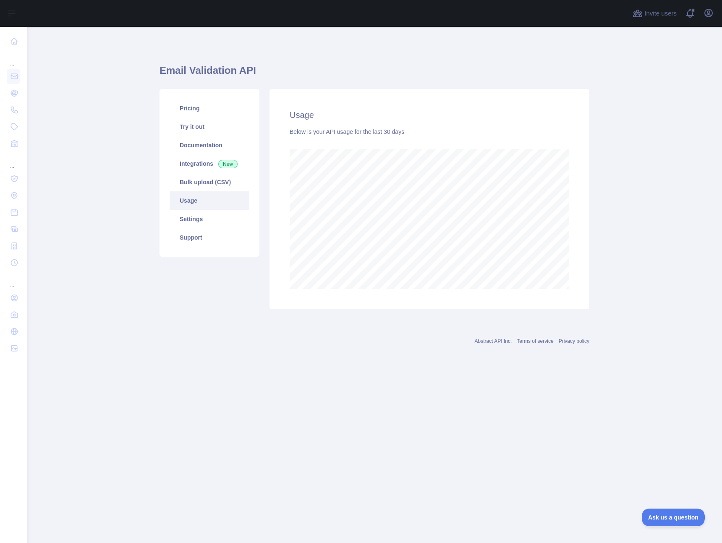
scroll to position [516, 695]
click at [192, 214] on link "Settings" at bounding box center [210, 219] width 80 height 18
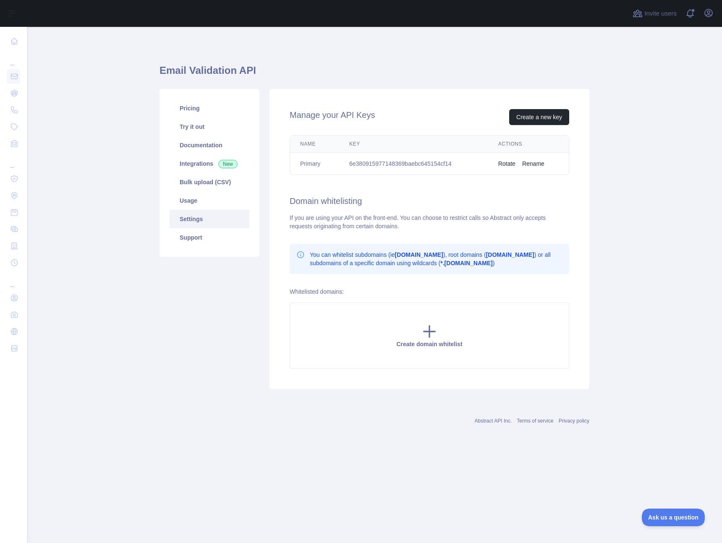
click at [260, 296] on div "Pricing Try it out Documentation Integrations New Bulk upload (CSV) Usage Setti…" at bounding box center [210, 239] width 110 height 300
drag, startPoint x: 176, startPoint y: 204, endPoint x: 182, endPoint y: 203, distance: 5.9
click at [176, 204] on link "Usage" at bounding box center [210, 200] width 80 height 18
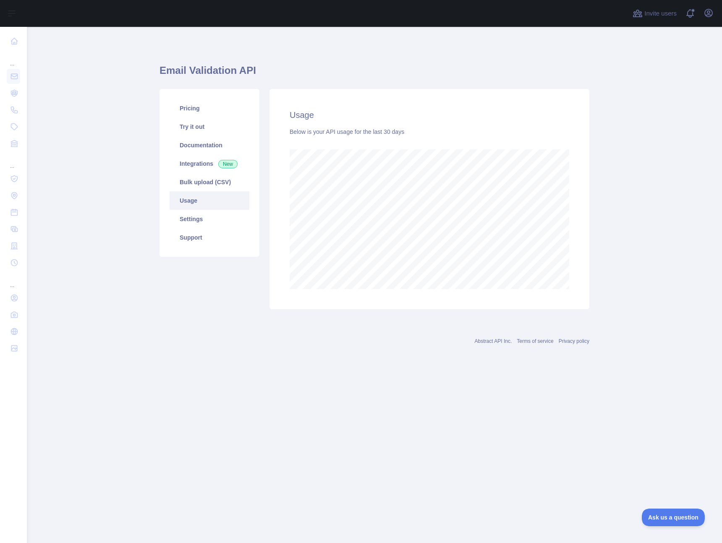
scroll to position [516, 695]
click at [212, 216] on link "Settings" at bounding box center [210, 219] width 80 height 18
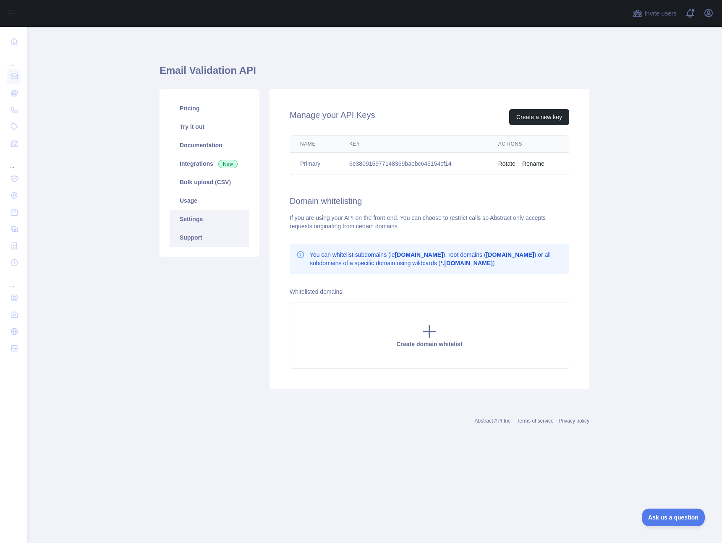
click at [204, 233] on link "Support" at bounding box center [210, 237] width 80 height 18
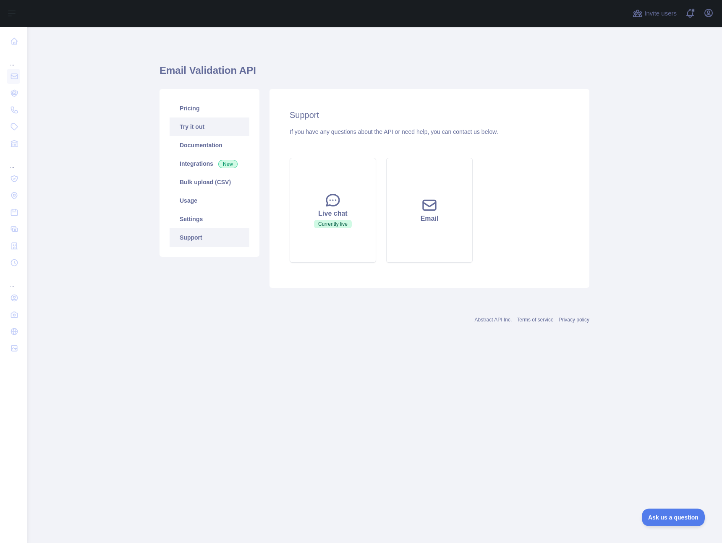
click at [200, 128] on link "Try it out" at bounding box center [210, 127] width 80 height 18
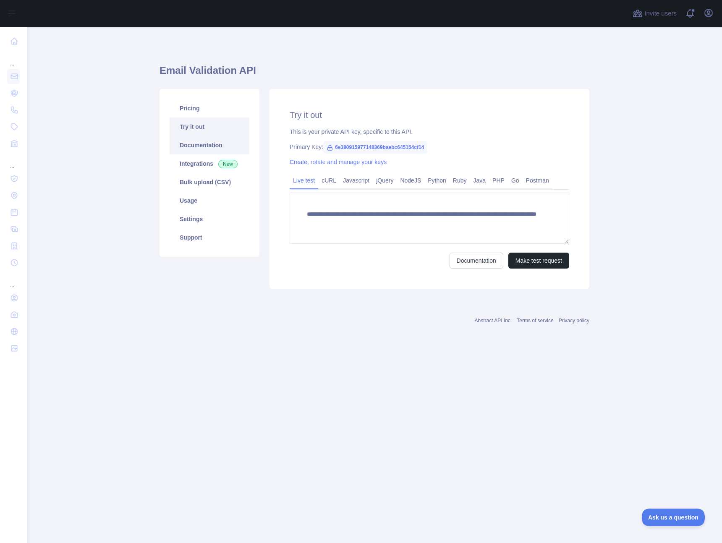
click at [198, 141] on link "Documentation" at bounding box center [210, 145] width 80 height 18
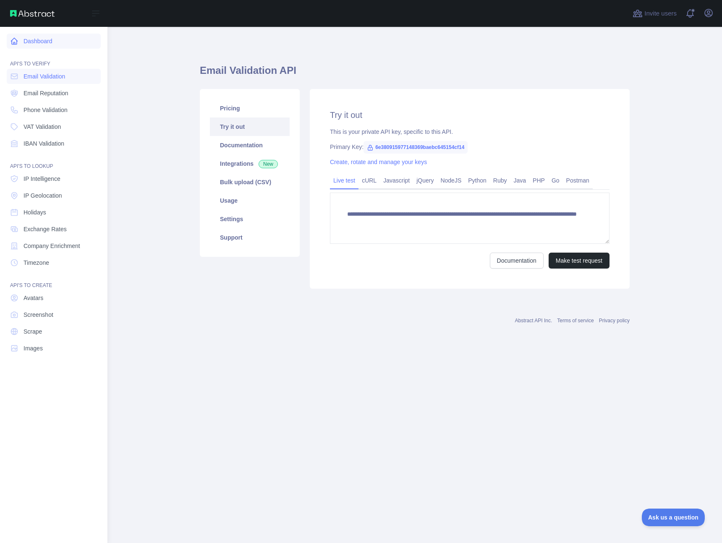
click at [42, 39] on link "Dashboard" at bounding box center [54, 41] width 94 height 15
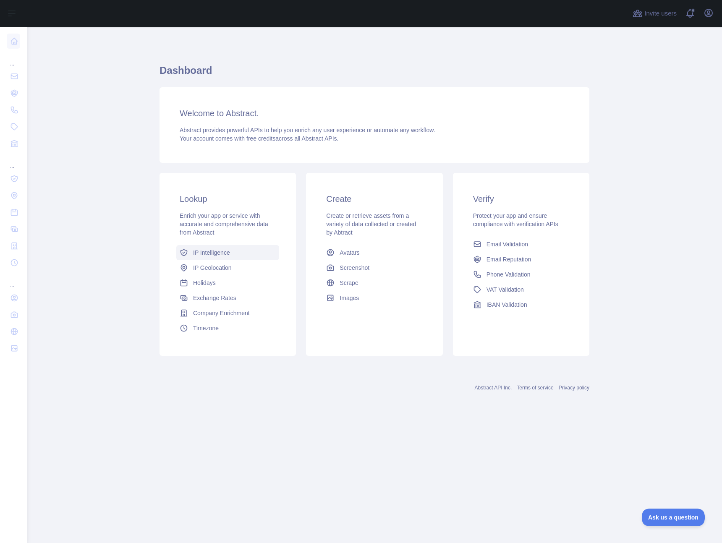
click at [209, 251] on span "IP Intelligence" at bounding box center [211, 253] width 37 height 8
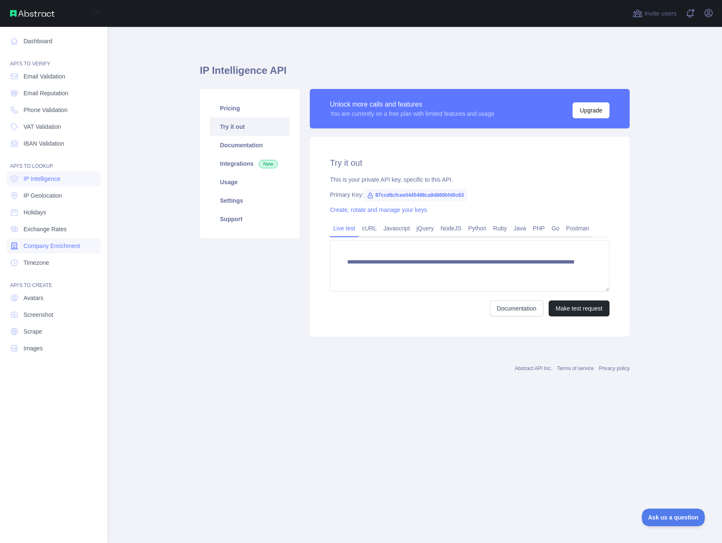
click at [58, 247] on span "Company Enrichment" at bounding box center [52, 246] width 57 height 8
click at [56, 259] on link "Timezone" at bounding box center [54, 262] width 94 height 15
click at [48, 295] on link "Avatars" at bounding box center [54, 298] width 94 height 15
click at [45, 317] on span "Screenshot" at bounding box center [39, 315] width 30 height 8
click at [45, 329] on link "Scrape" at bounding box center [54, 331] width 94 height 15
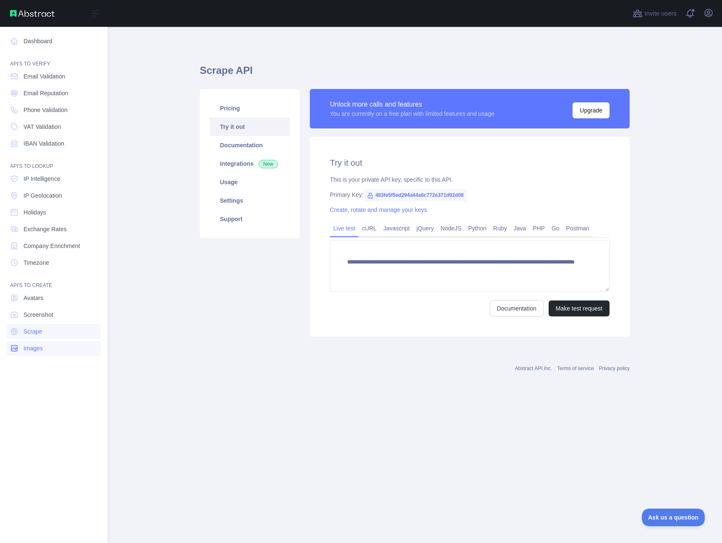
click at [40, 348] on span "Images" at bounding box center [33, 348] width 19 height 8
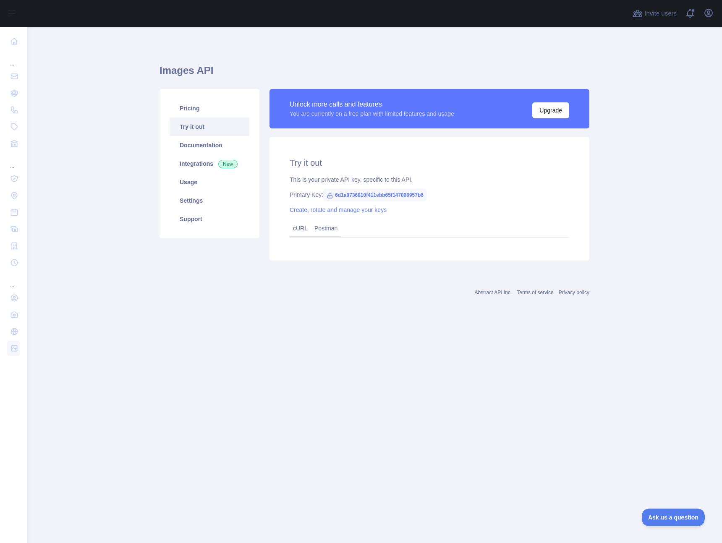
click at [201, 338] on main "Images API Pricing Try it out Documentation Integrations New Usage Settings Sup…" at bounding box center [374, 285] width 695 height 516
